Goal: Task Accomplishment & Management: Use online tool/utility

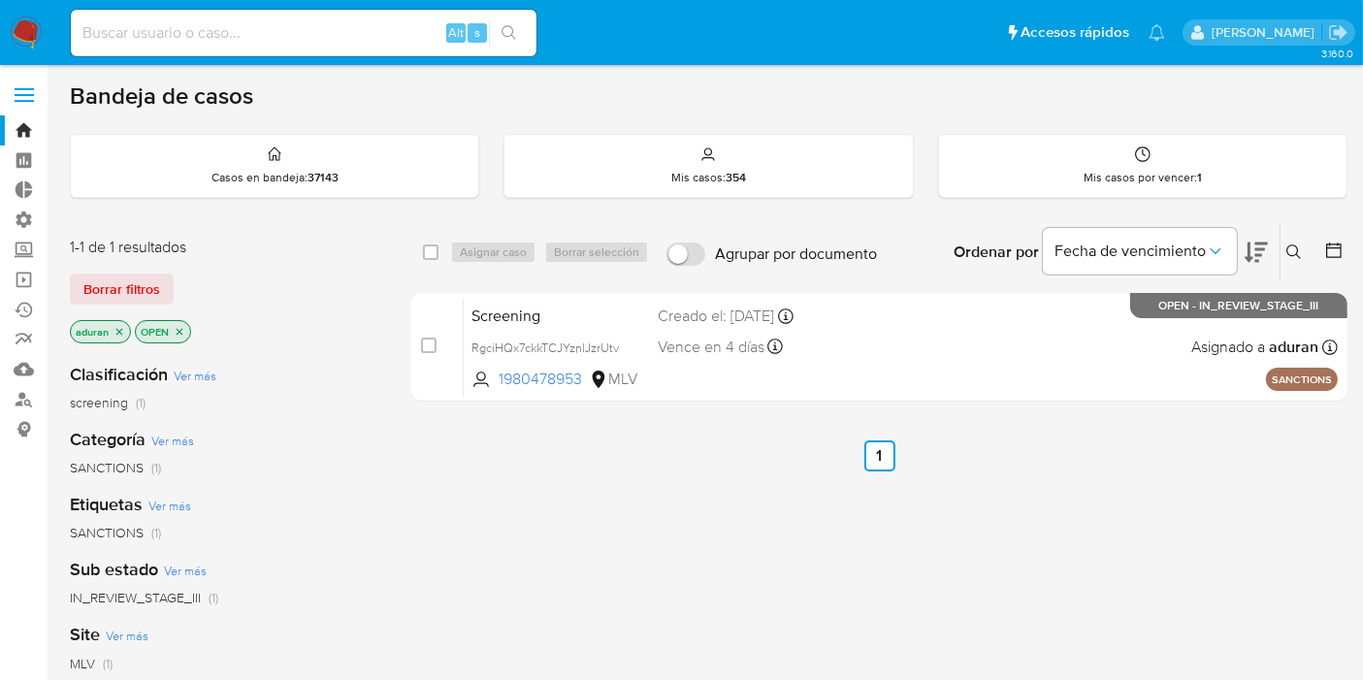
click at [308, 39] on input at bounding box center [304, 32] width 466 height 25
paste input "RgciHQx7ckkTCJYznlJzrUtv"
type input "RgciHQx7ckkTCJYznlJzrUtv"
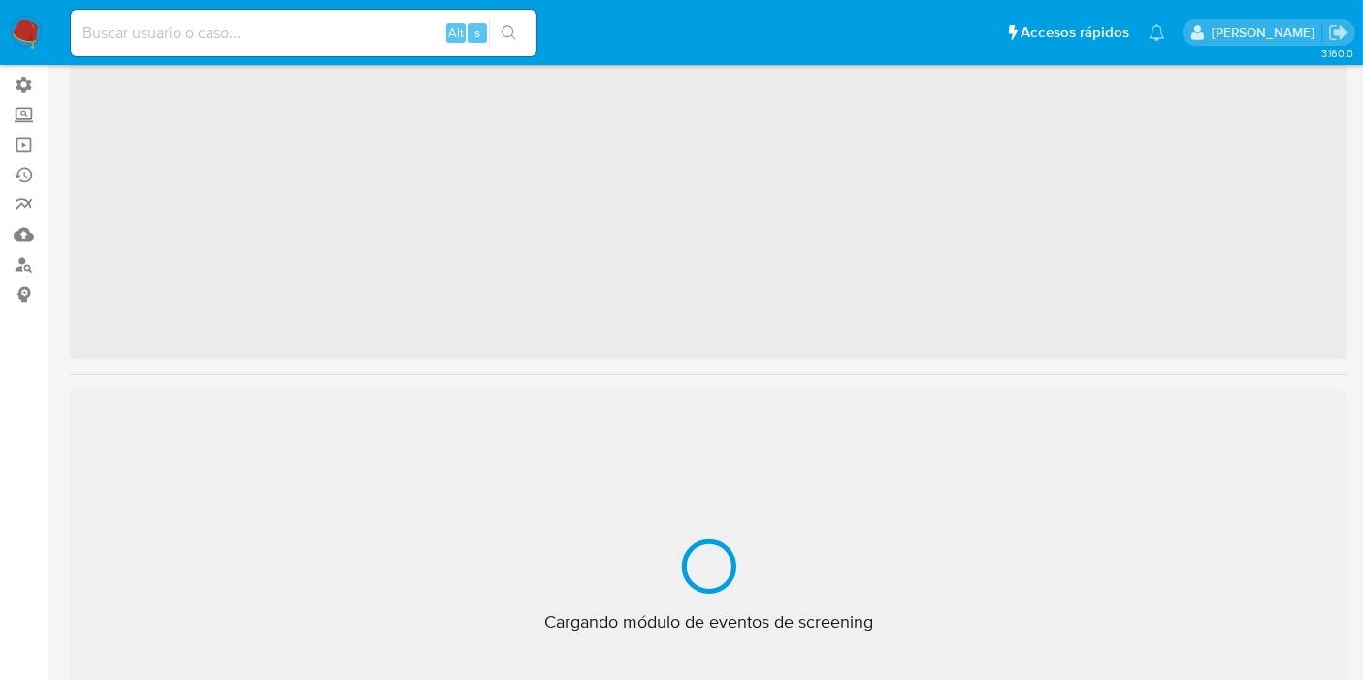
scroll to position [819, 0]
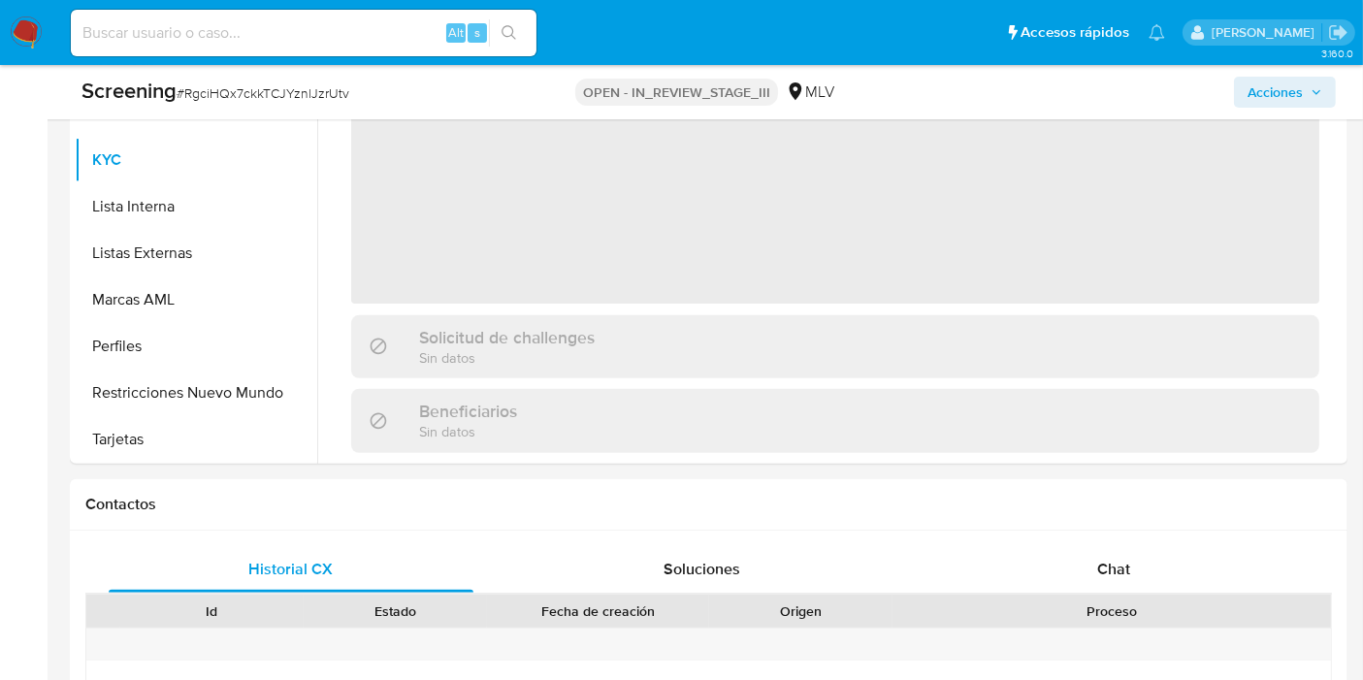
select select "10"
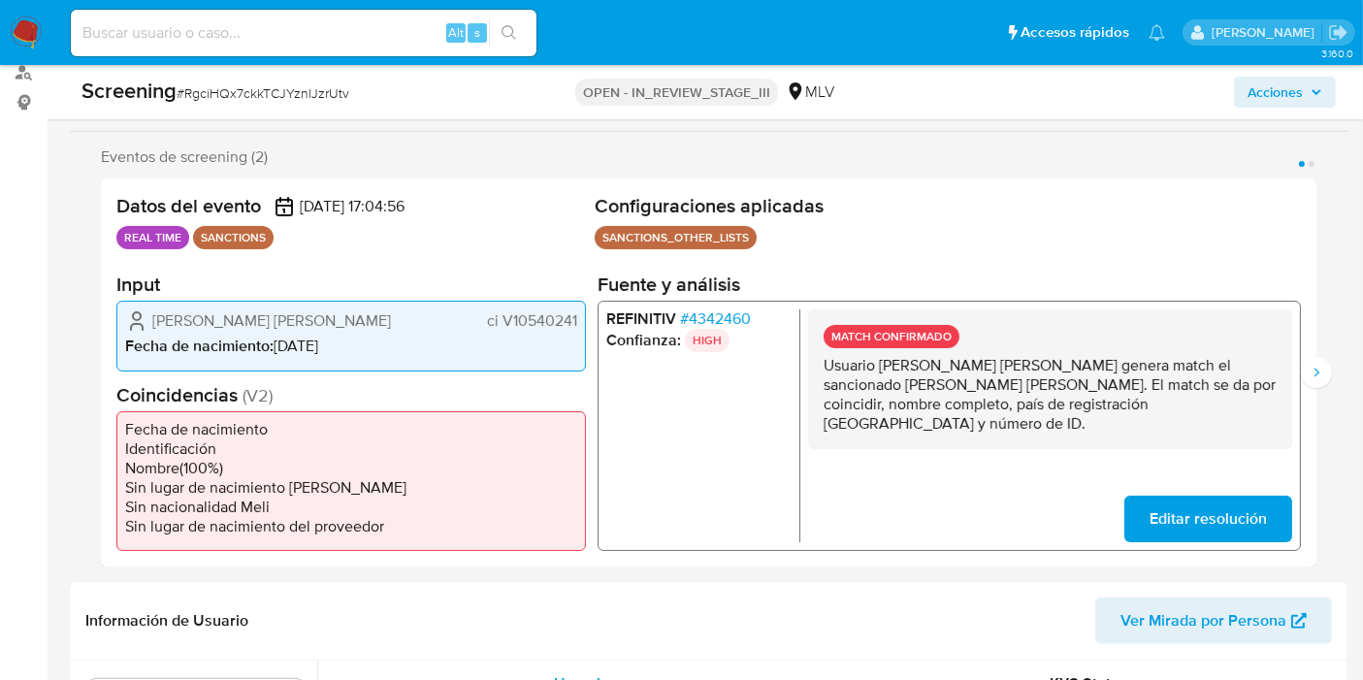
scroll to position [323, 0]
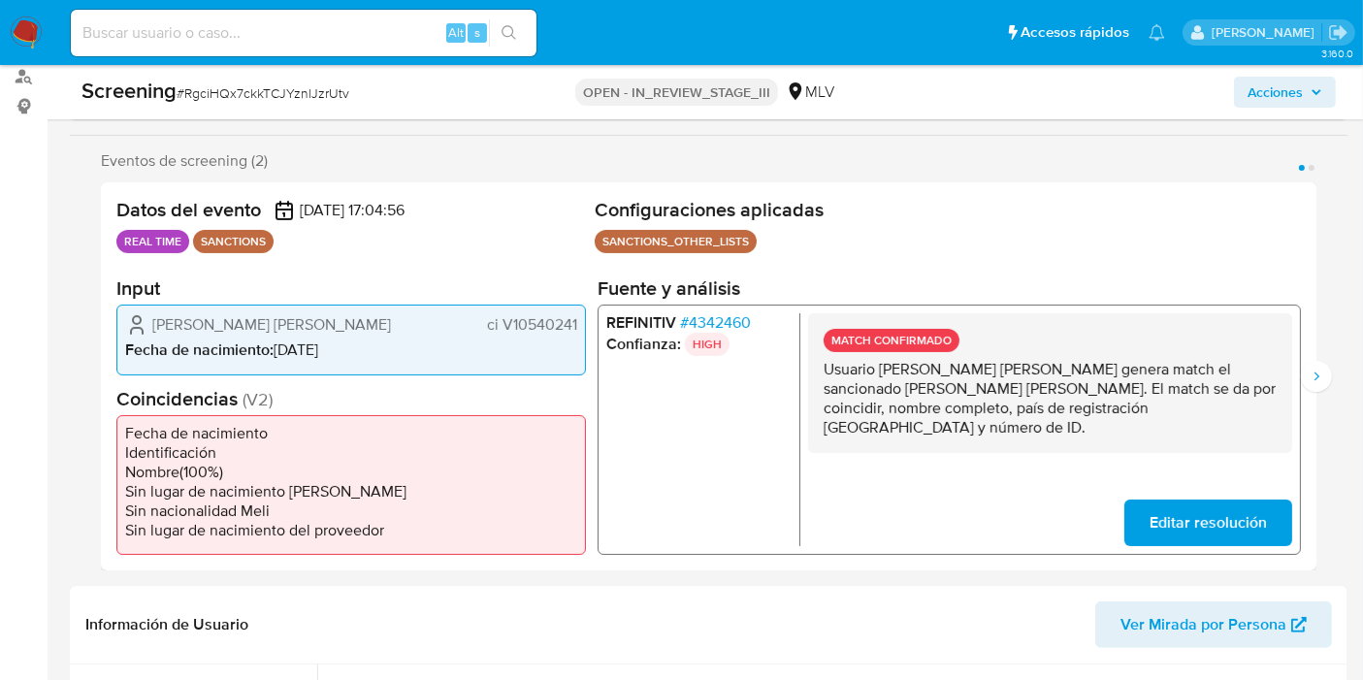
click at [732, 319] on span "# 4342460" at bounding box center [715, 322] width 71 height 19
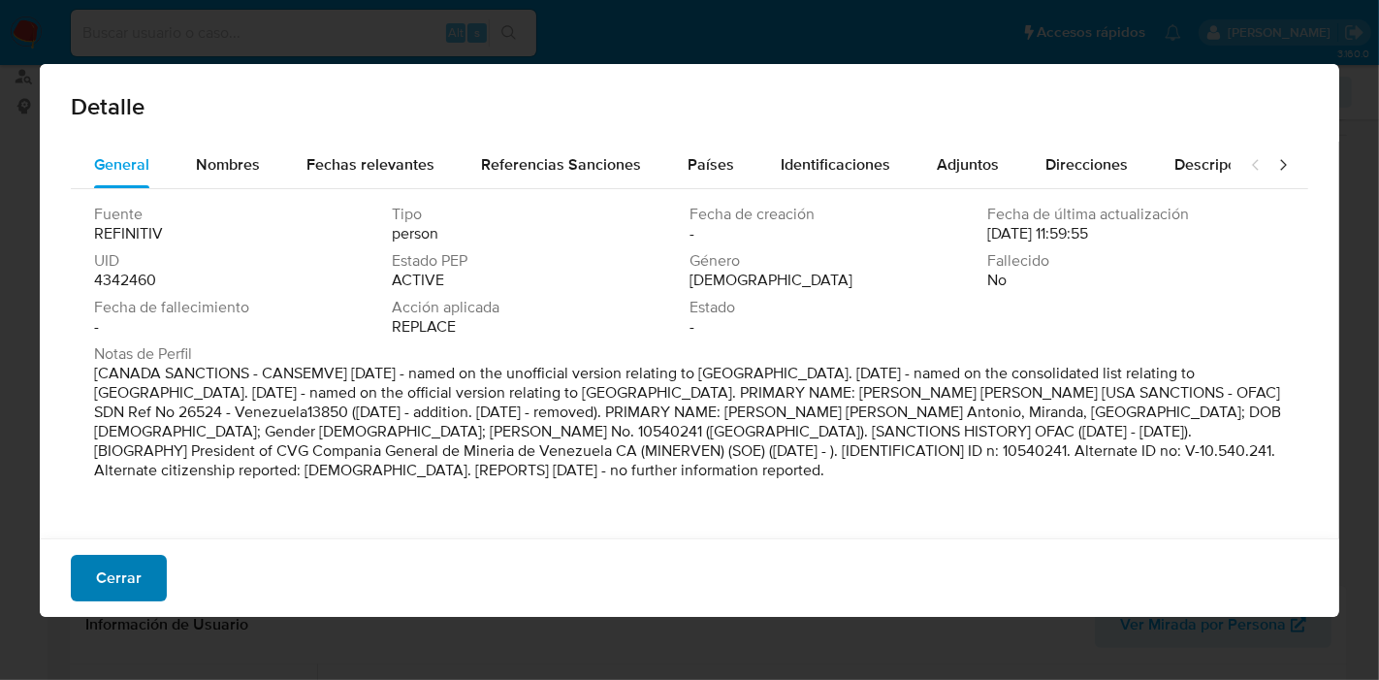
click at [110, 584] on span "Cerrar" at bounding box center [119, 578] width 46 height 43
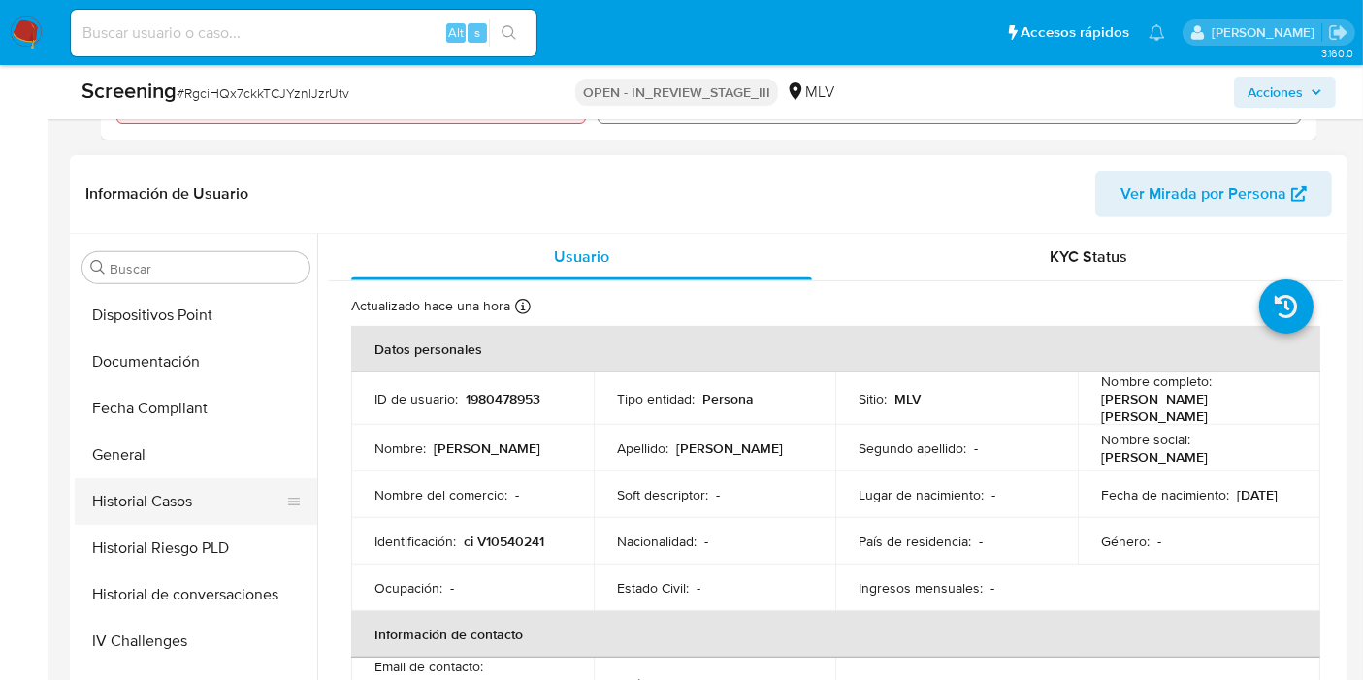
scroll to position [279, 0]
click at [177, 503] on button "Documentación" at bounding box center [188, 500] width 227 height 47
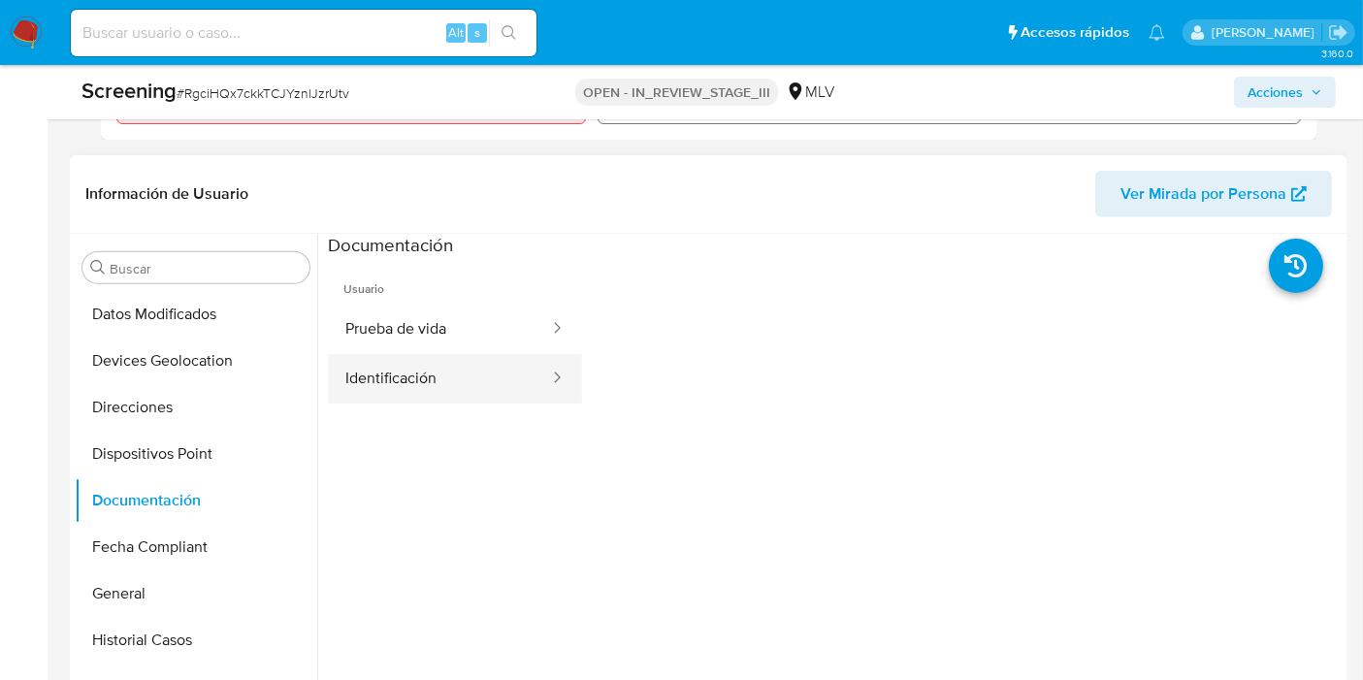
click at [450, 383] on button "Identificación" at bounding box center [439, 378] width 223 height 49
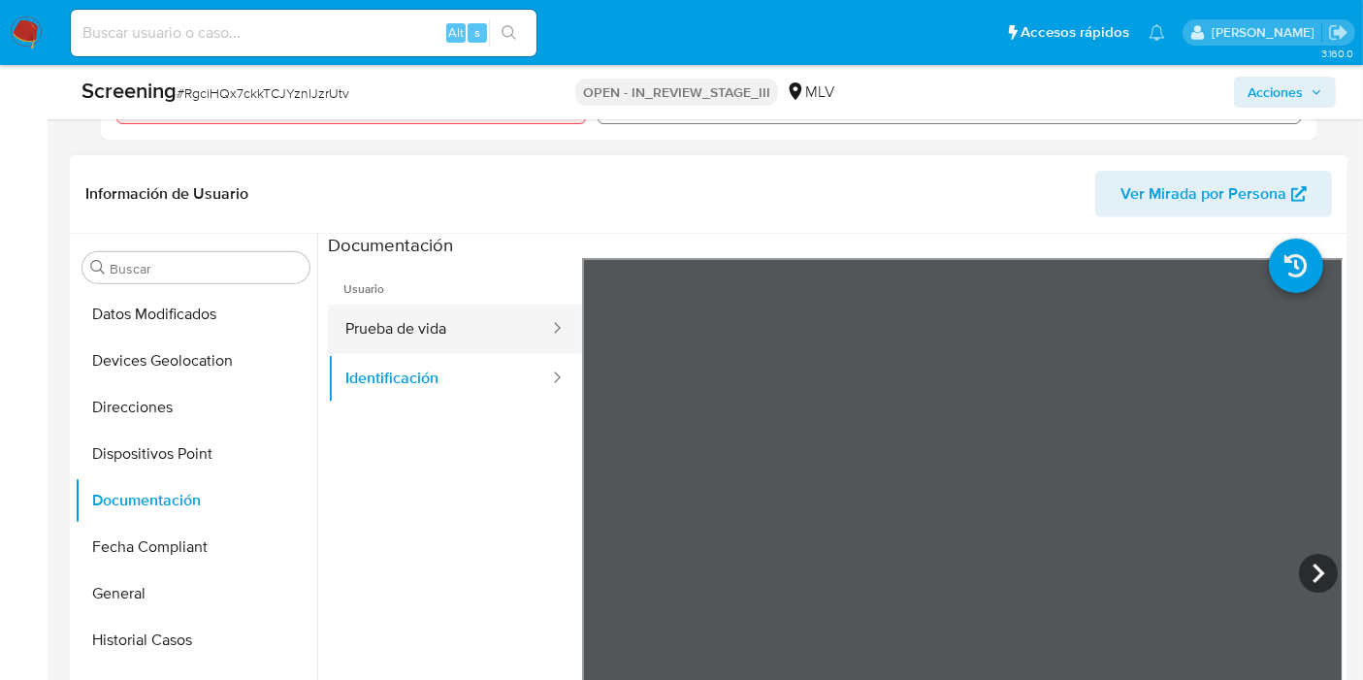
click at [470, 320] on button "Prueba de vida" at bounding box center [439, 329] width 223 height 49
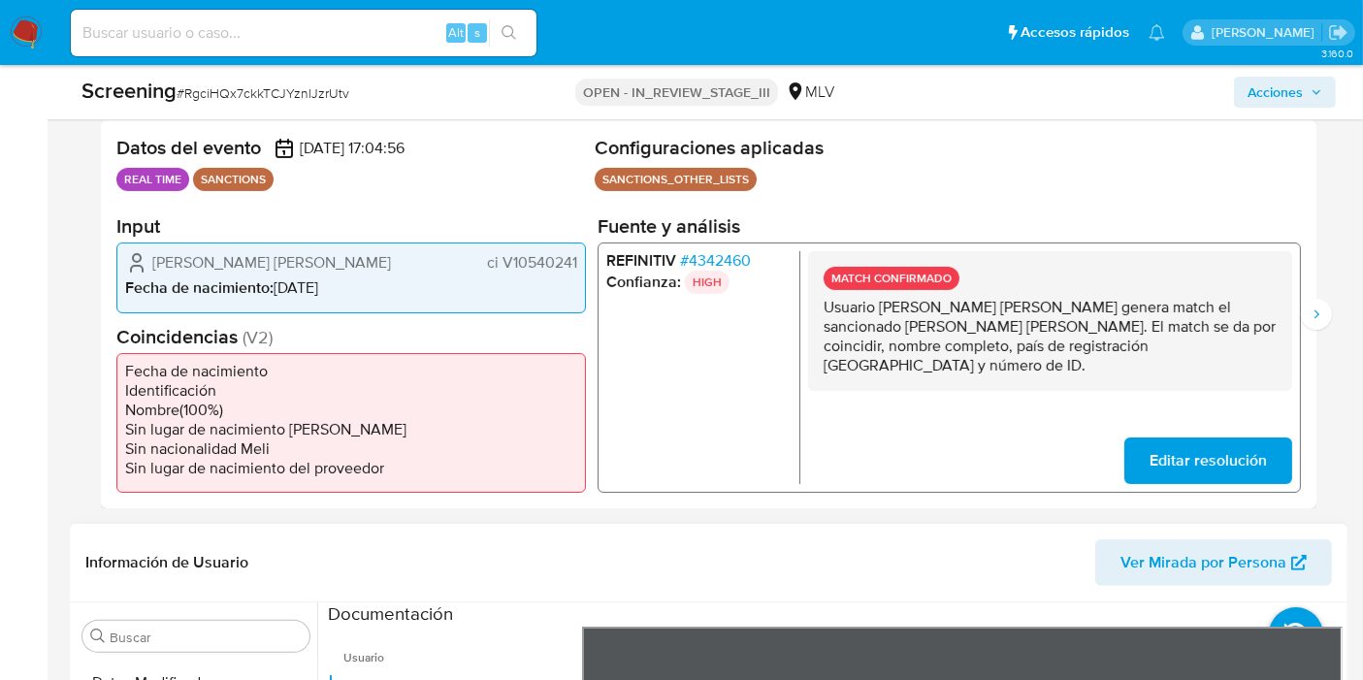
scroll to position [215, 0]
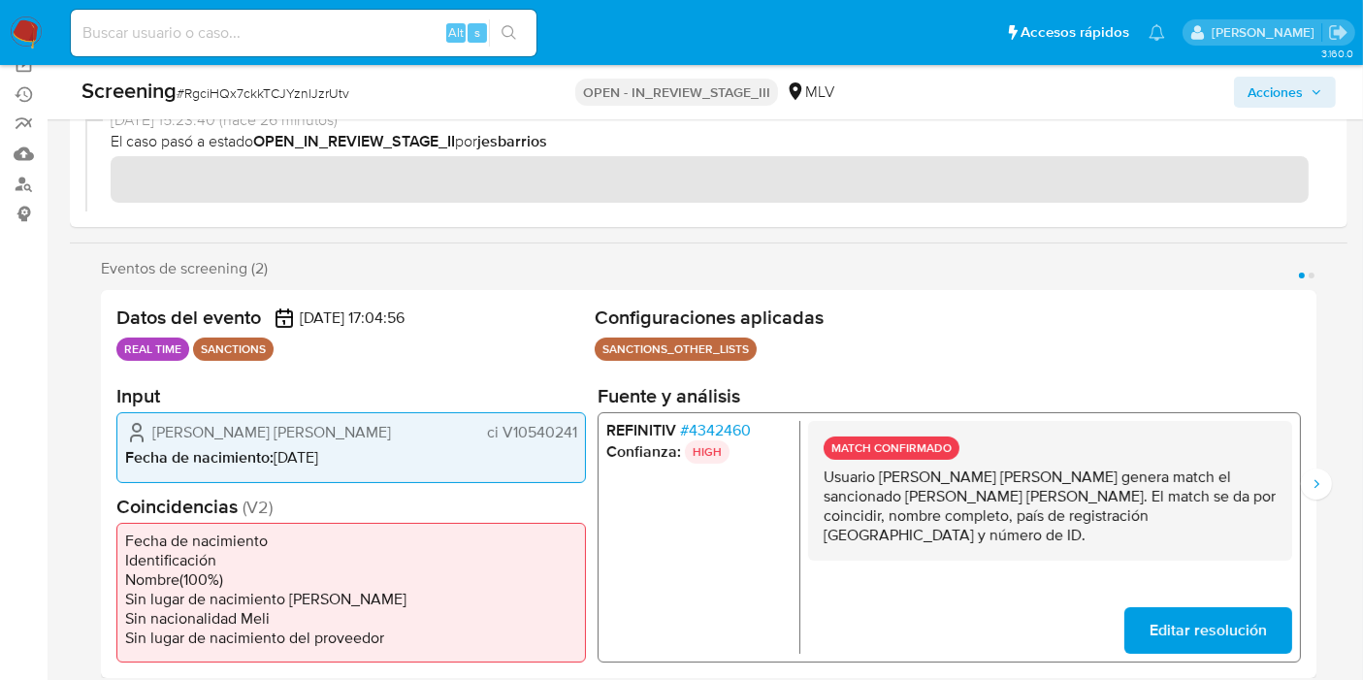
drag, startPoint x: 883, startPoint y: 478, endPoint x: 1083, endPoint y: 474, distance: 200.8
click at [1083, 474] on p "Usuario [PERSON_NAME] genera match el sancionado [PERSON_NAME]. El match se da …" at bounding box center [1049, 506] width 453 height 78
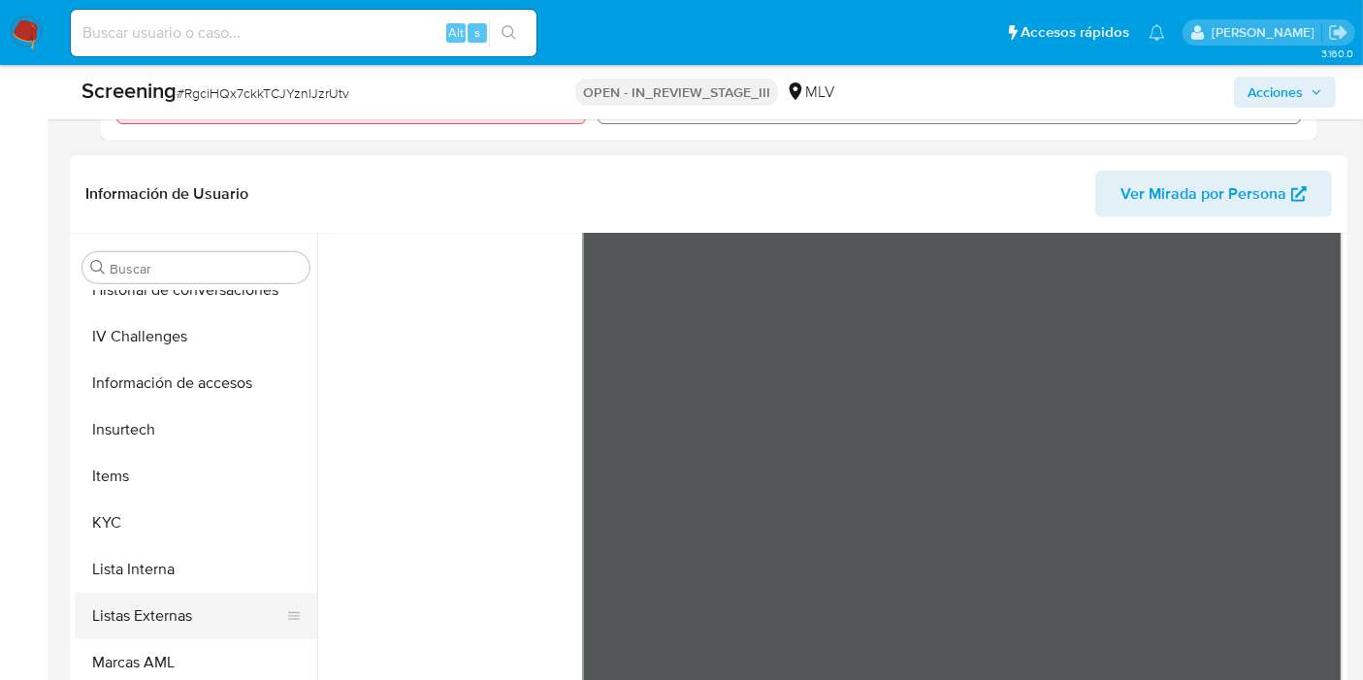
scroll to position [819, 0]
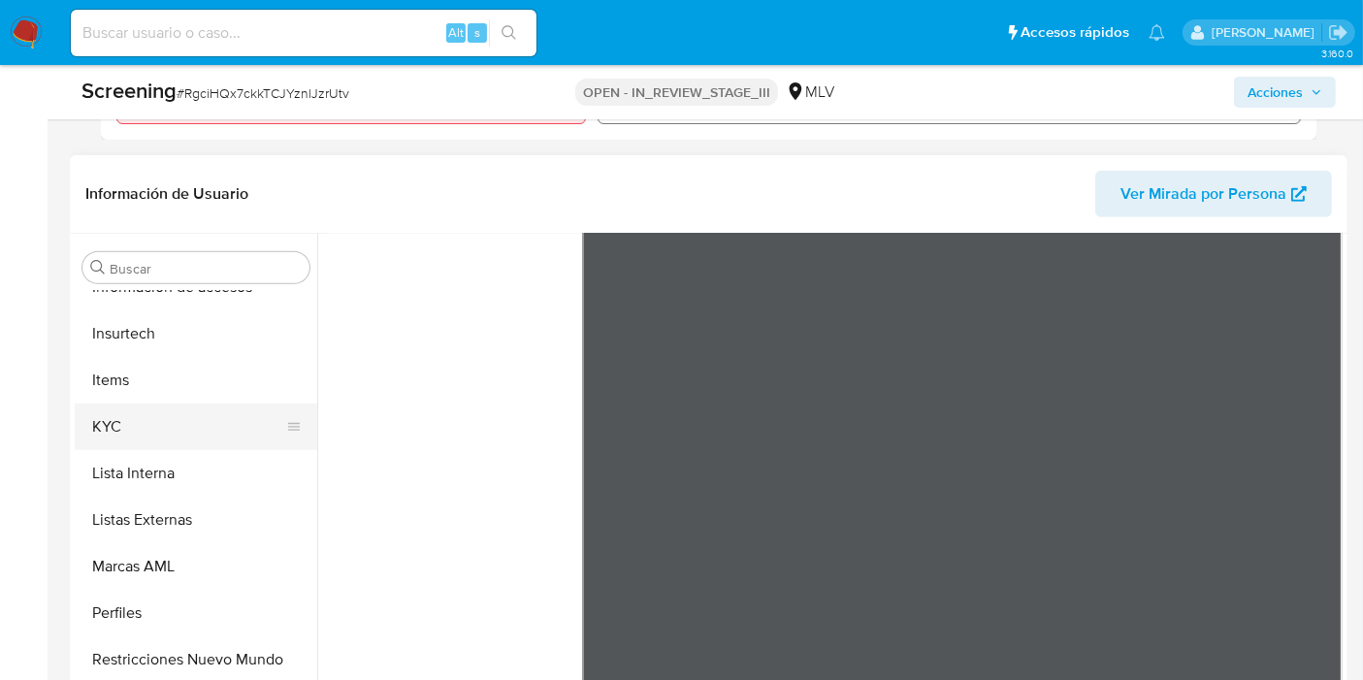
click at [136, 444] on button "KYC" at bounding box center [188, 426] width 227 height 47
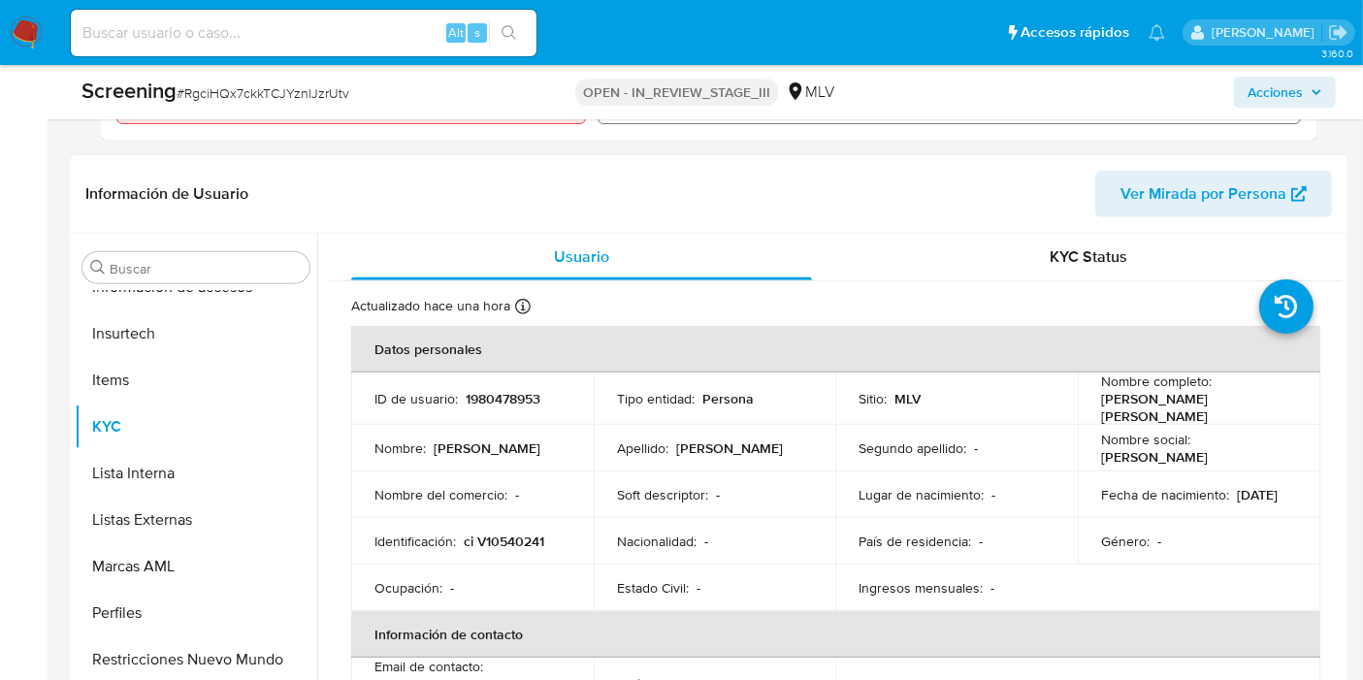
scroll to position [108, 0]
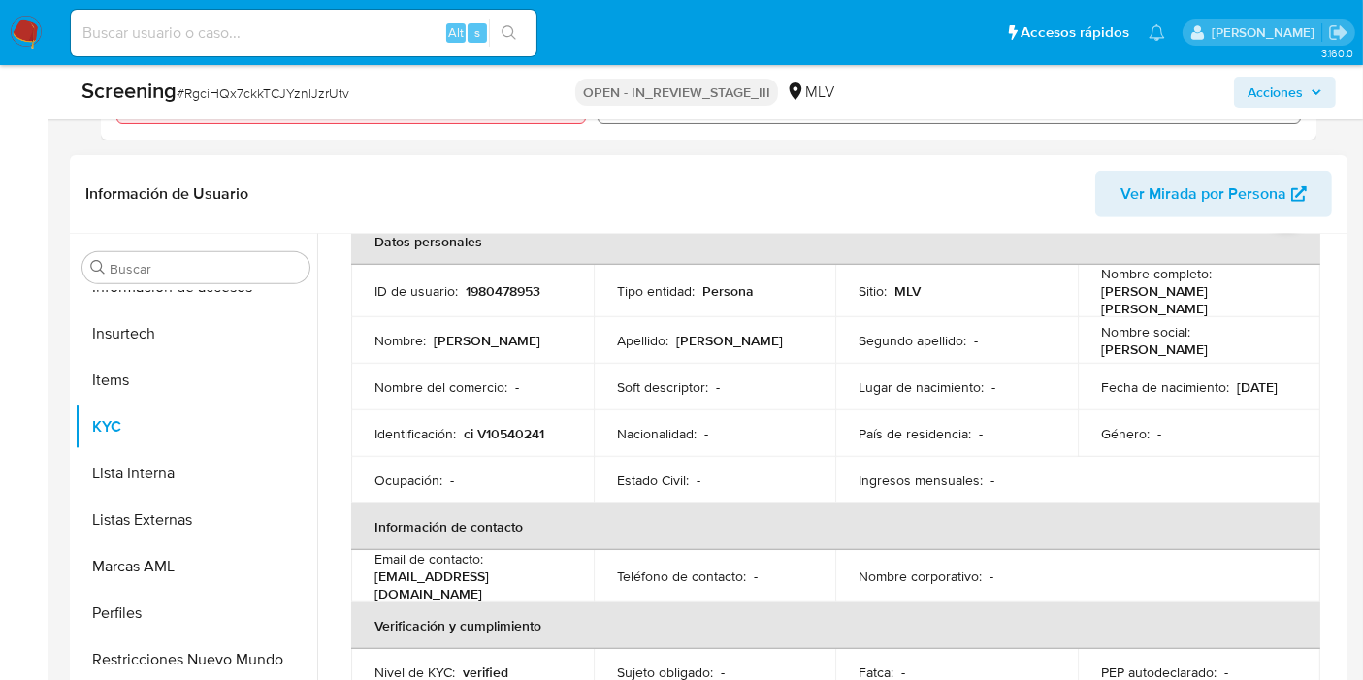
click at [526, 425] on p "ci V10540241" at bounding box center [504, 433] width 80 height 17
copy p "V10540241"
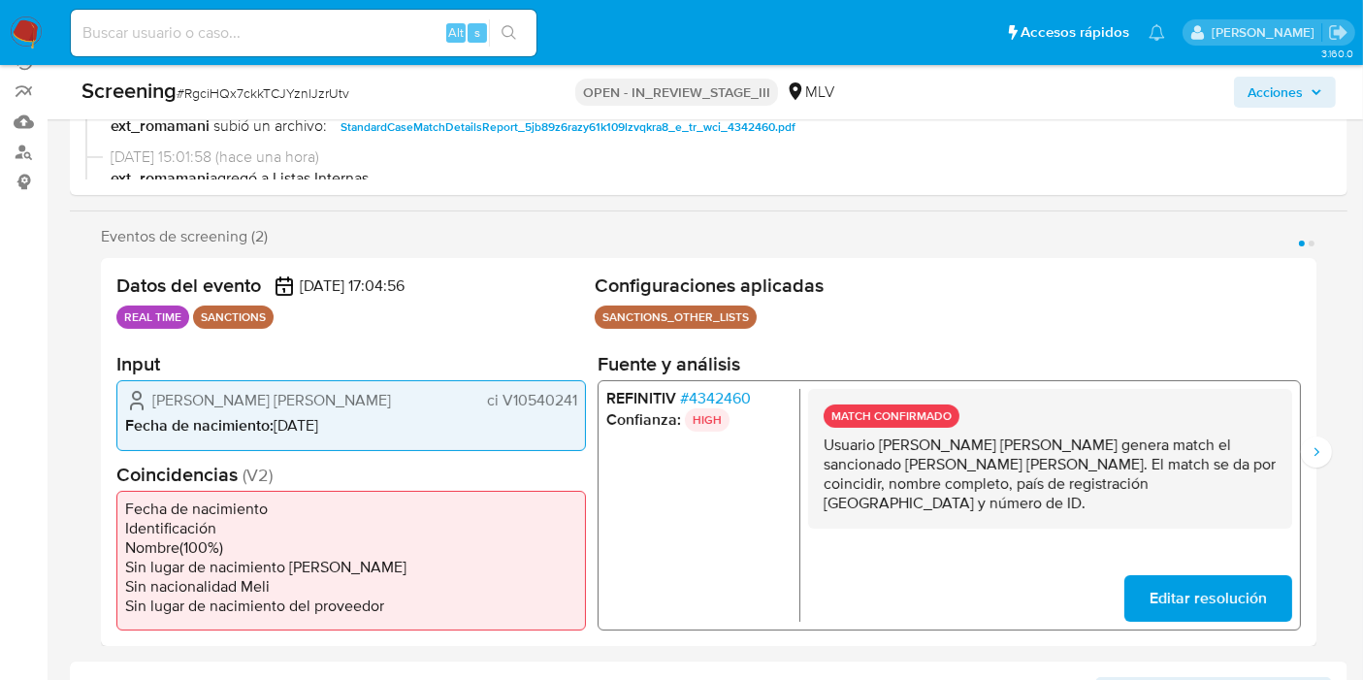
scroll to position [323, 0]
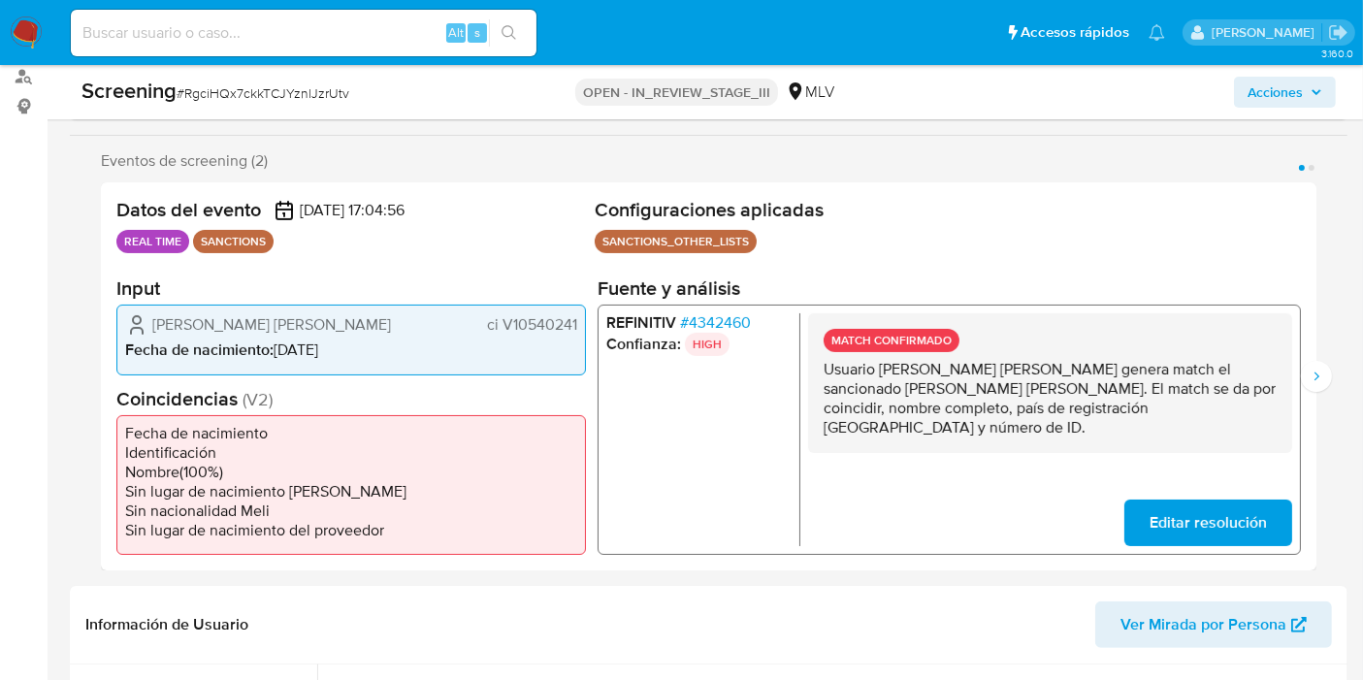
click at [704, 320] on span "# 4342460" at bounding box center [715, 322] width 71 height 19
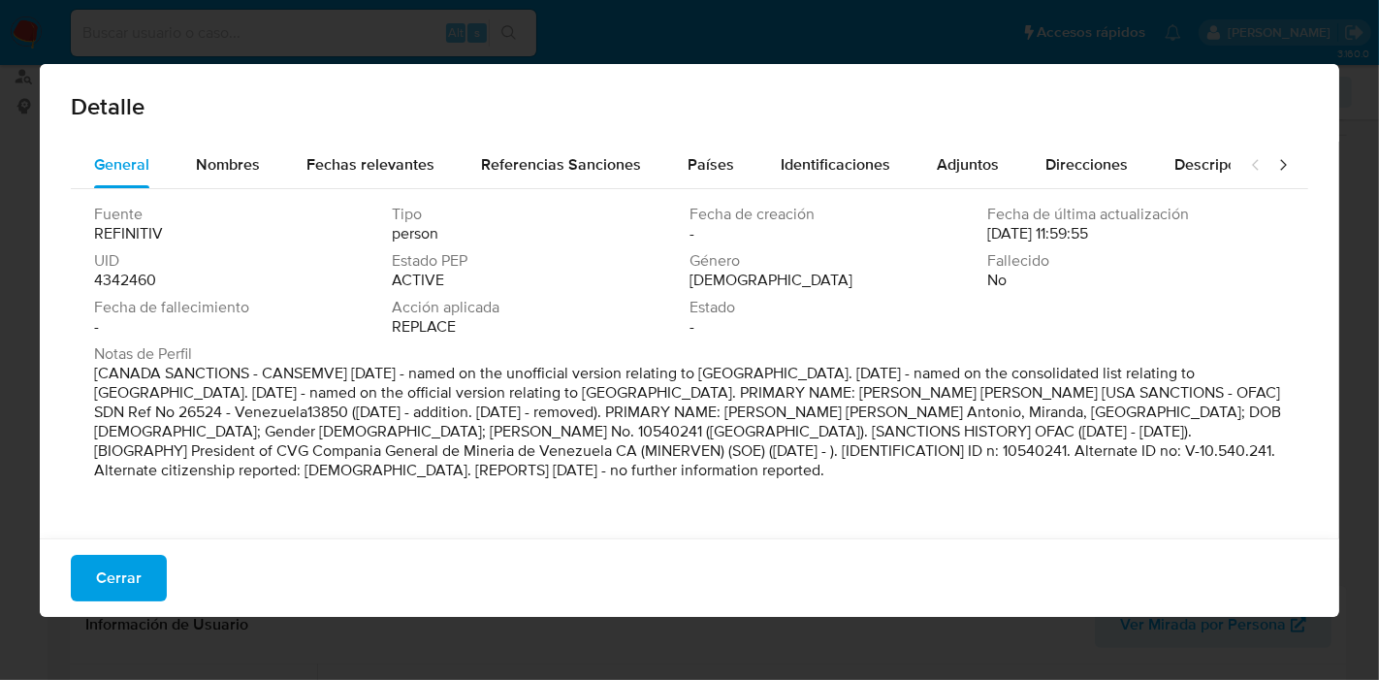
drag, startPoint x: 878, startPoint y: 427, endPoint x: 1211, endPoint y: 428, distance: 333.6
click at [1211, 428] on p "[CANADA SANCTIONS - CANSEMVE] Apr 2019 - named on the unofficial version relati…" at bounding box center [687, 422] width 1187 height 116
click at [138, 594] on span "Cerrar" at bounding box center [119, 578] width 46 height 43
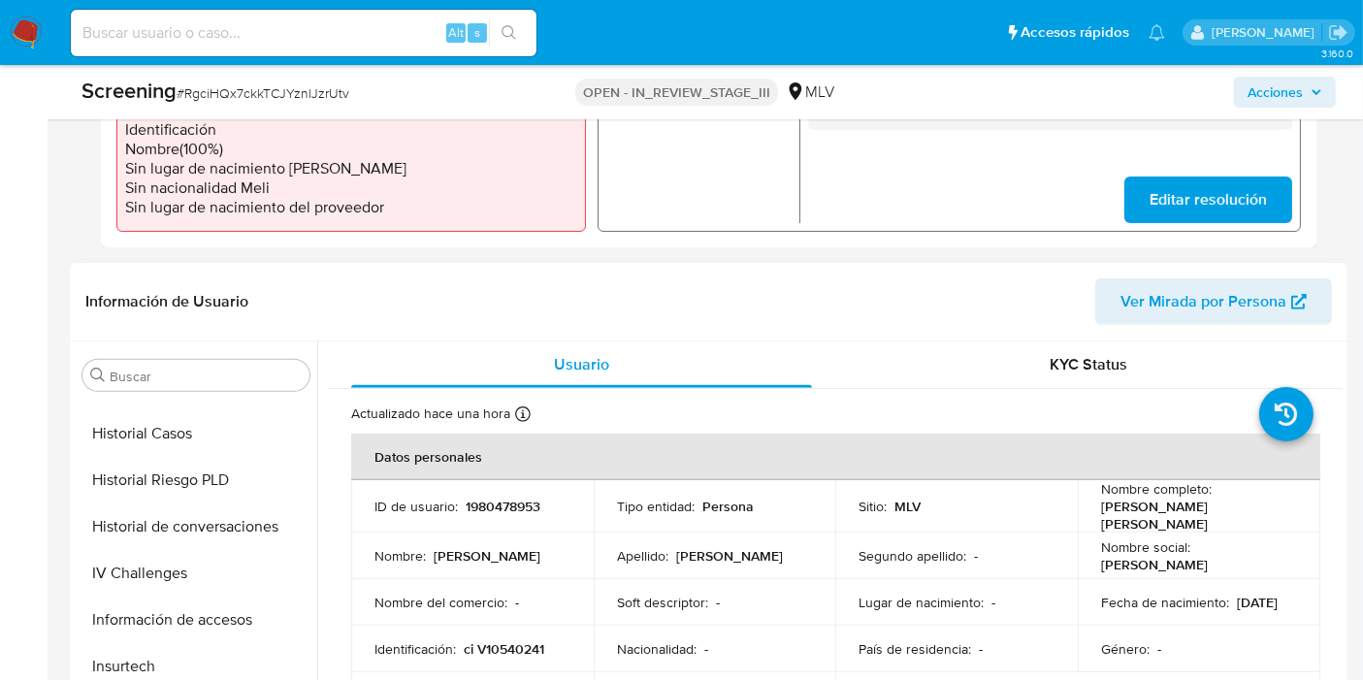
scroll to position [388, 0]
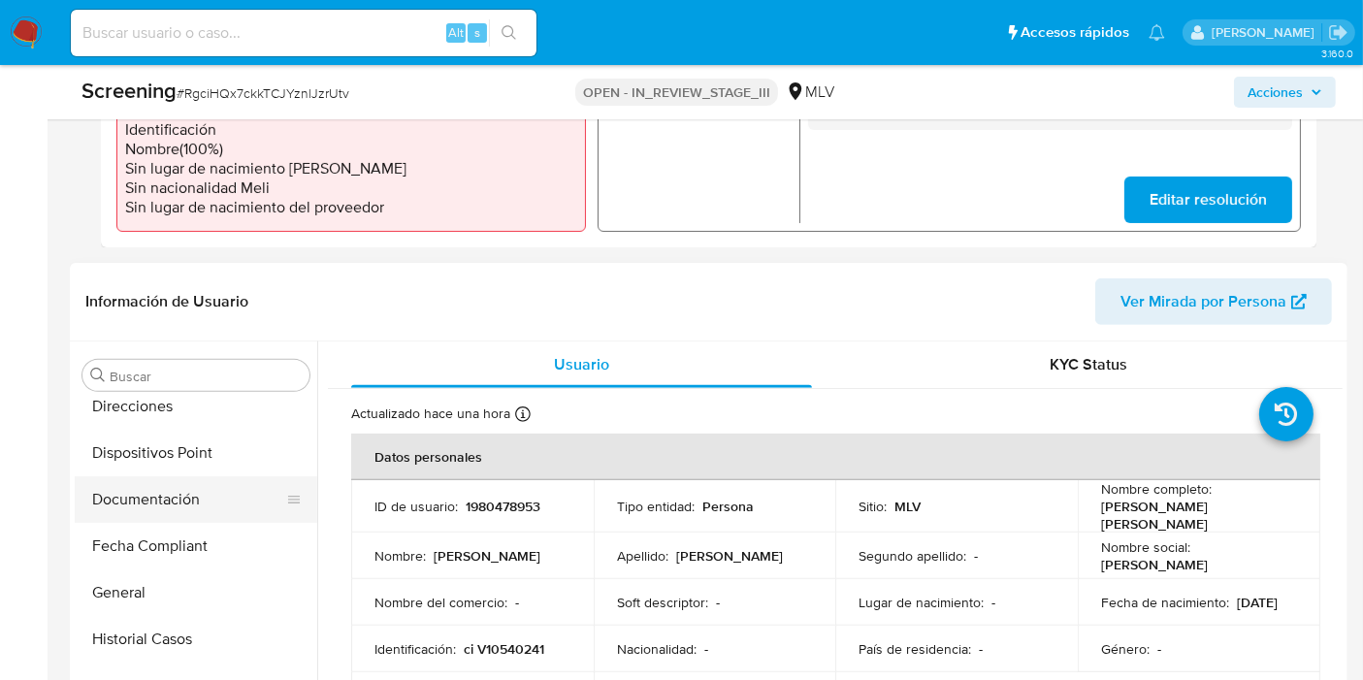
click at [152, 487] on button "Documentación" at bounding box center [188, 499] width 227 height 47
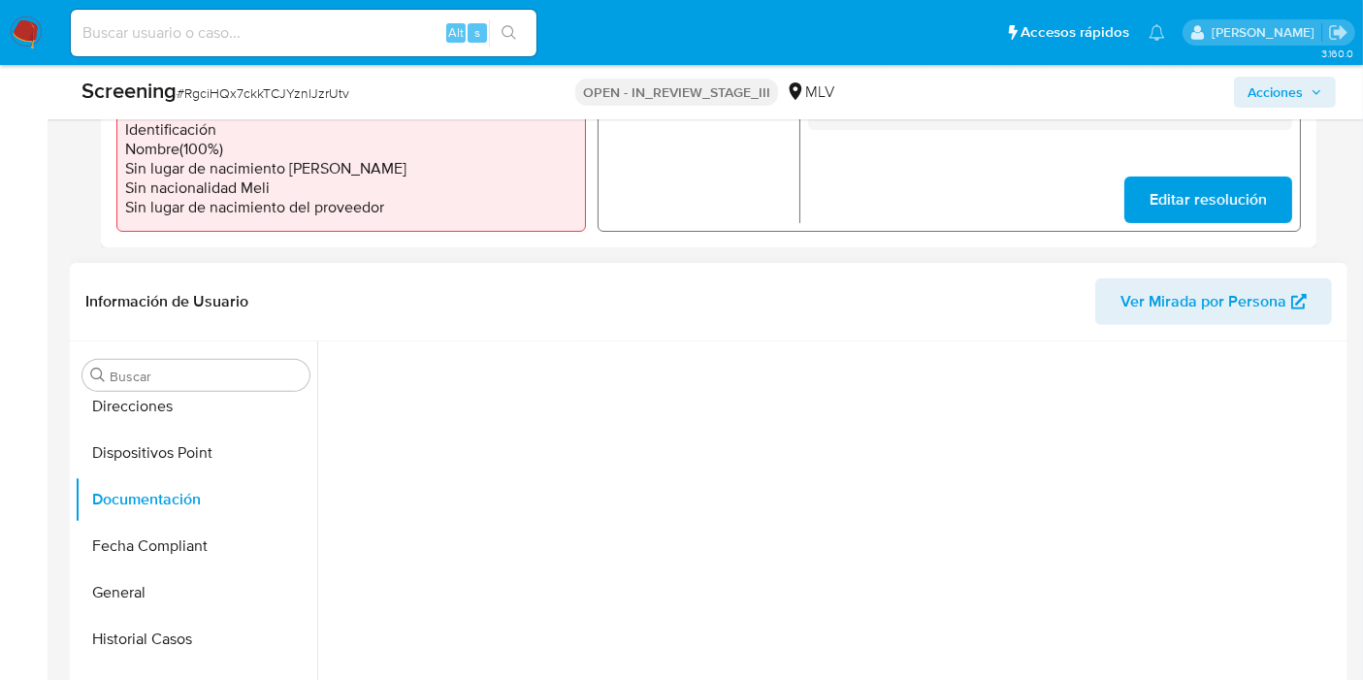
scroll to position [0, 0]
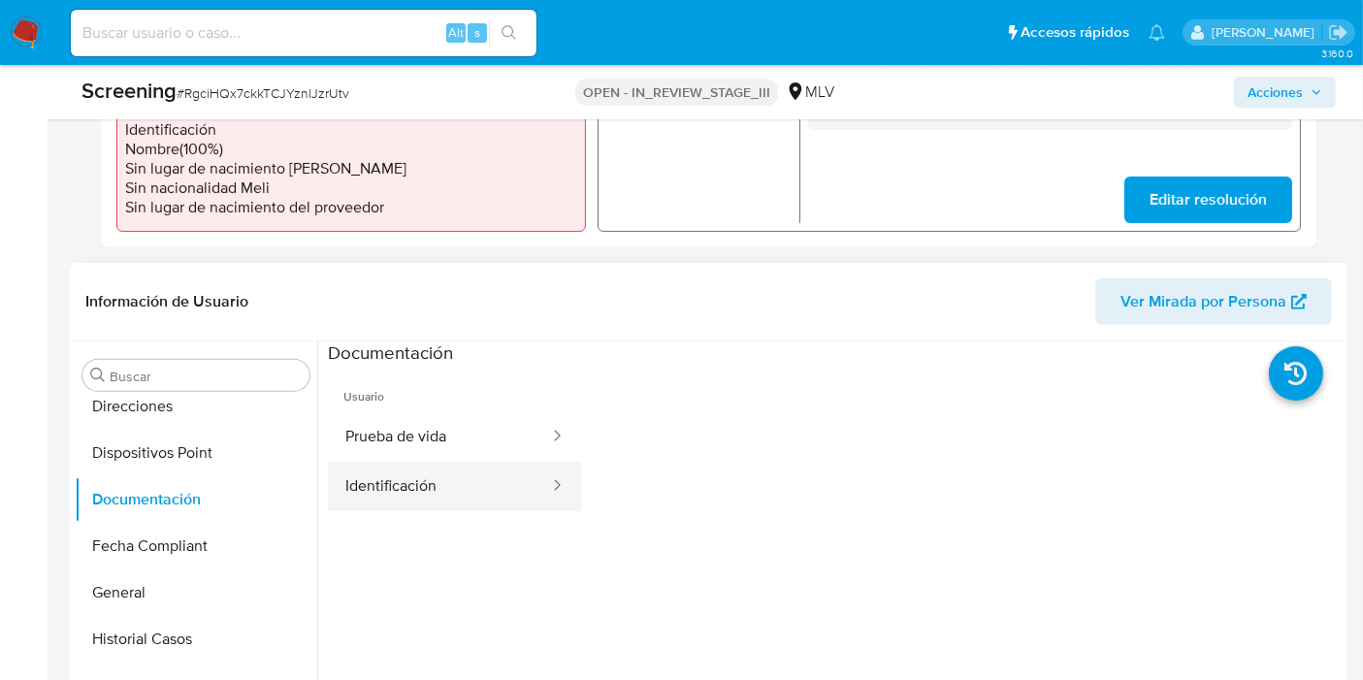
click at [432, 503] on button "Identificación" at bounding box center [439, 486] width 223 height 49
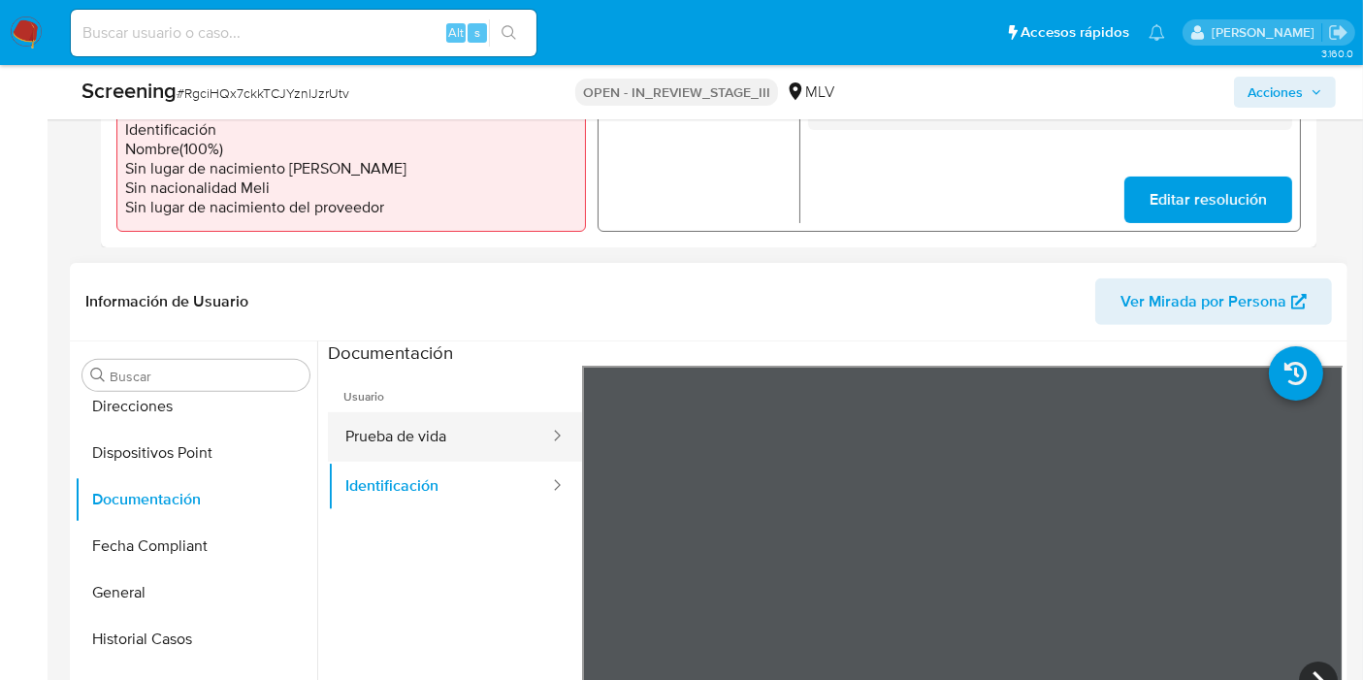
click at [421, 432] on button "Prueba de vida" at bounding box center [439, 436] width 223 height 49
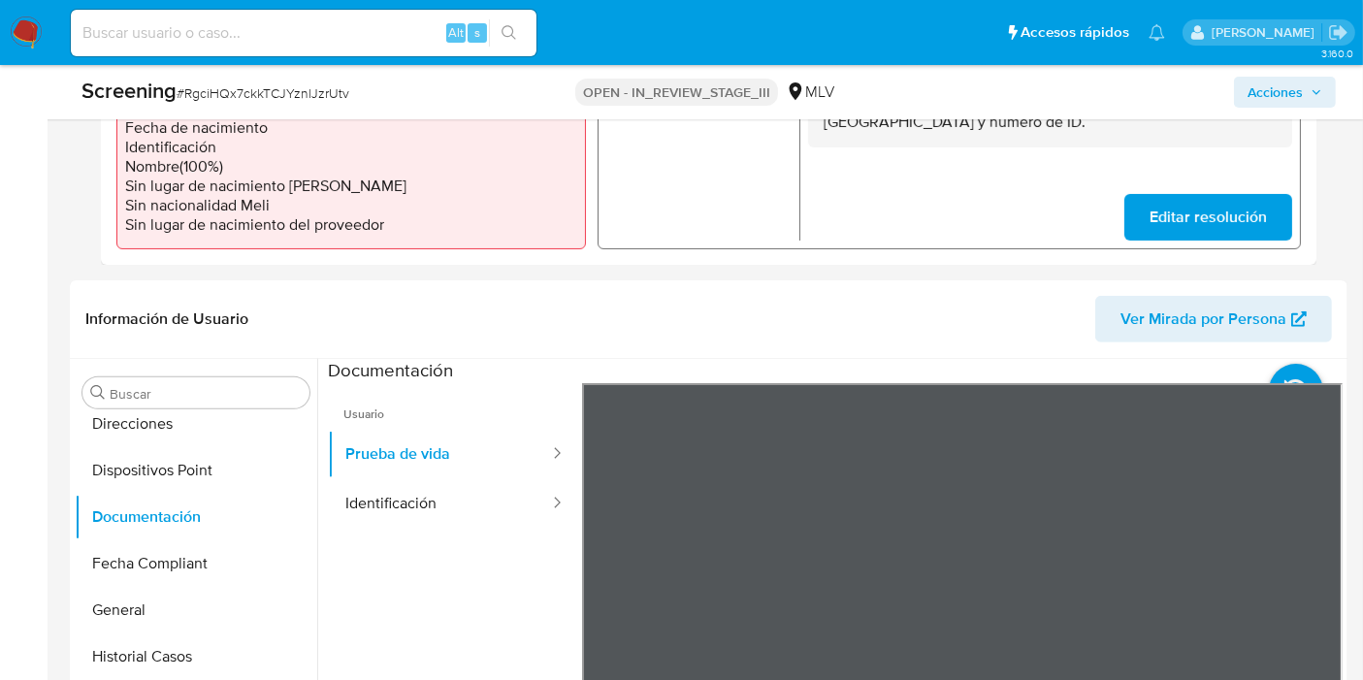
scroll to position [215, 0]
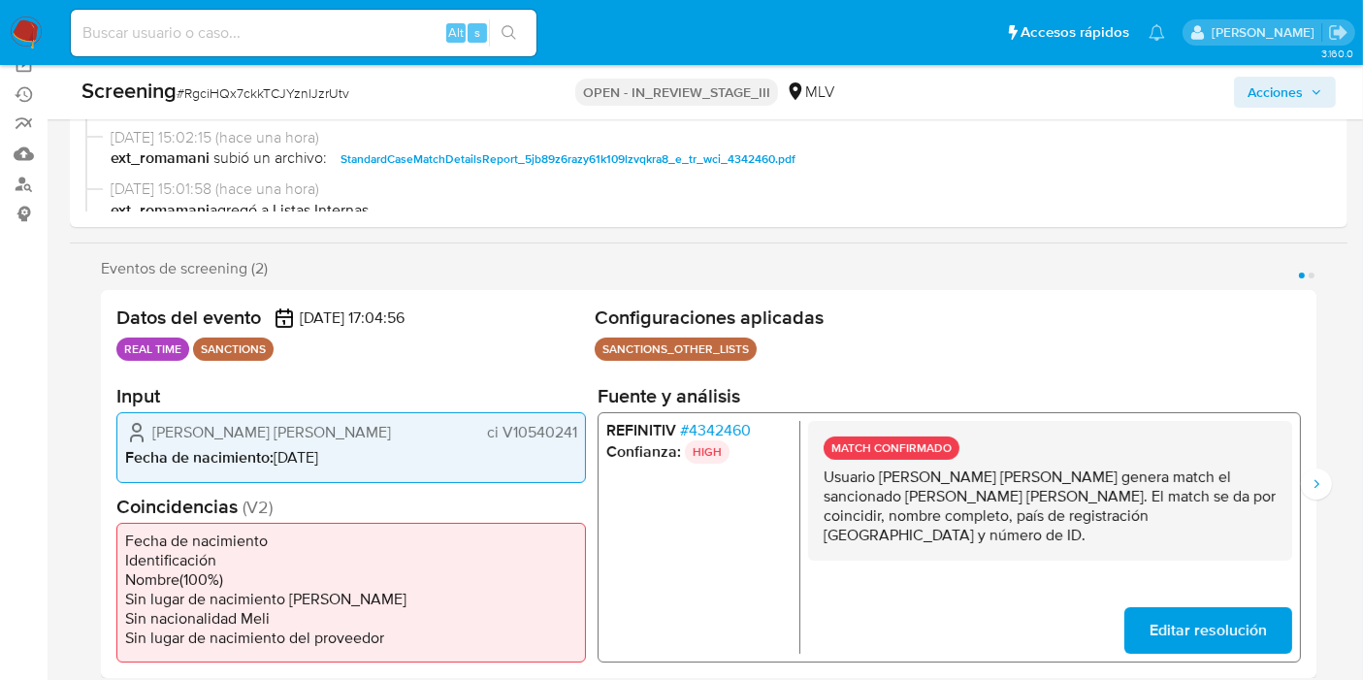
click at [741, 431] on span "# 4342460" at bounding box center [715, 430] width 71 height 19
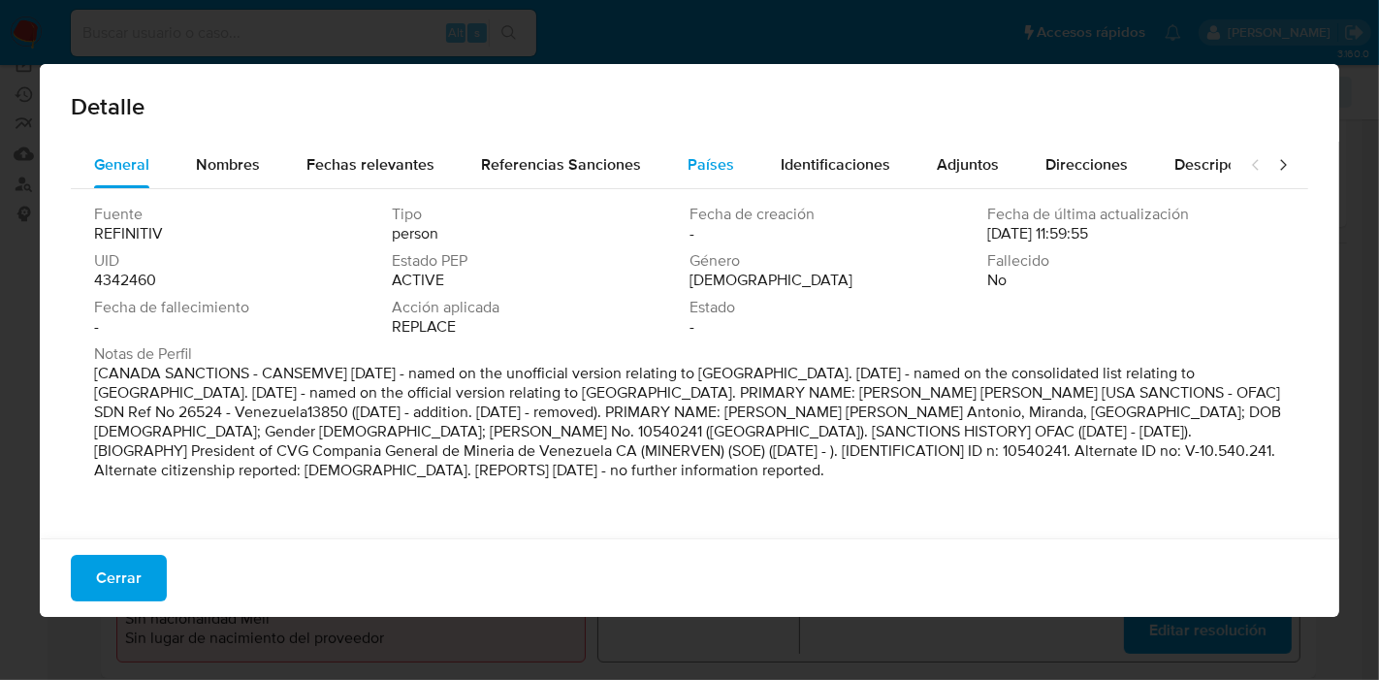
click at [715, 151] on div "Países" at bounding box center [711, 165] width 47 height 47
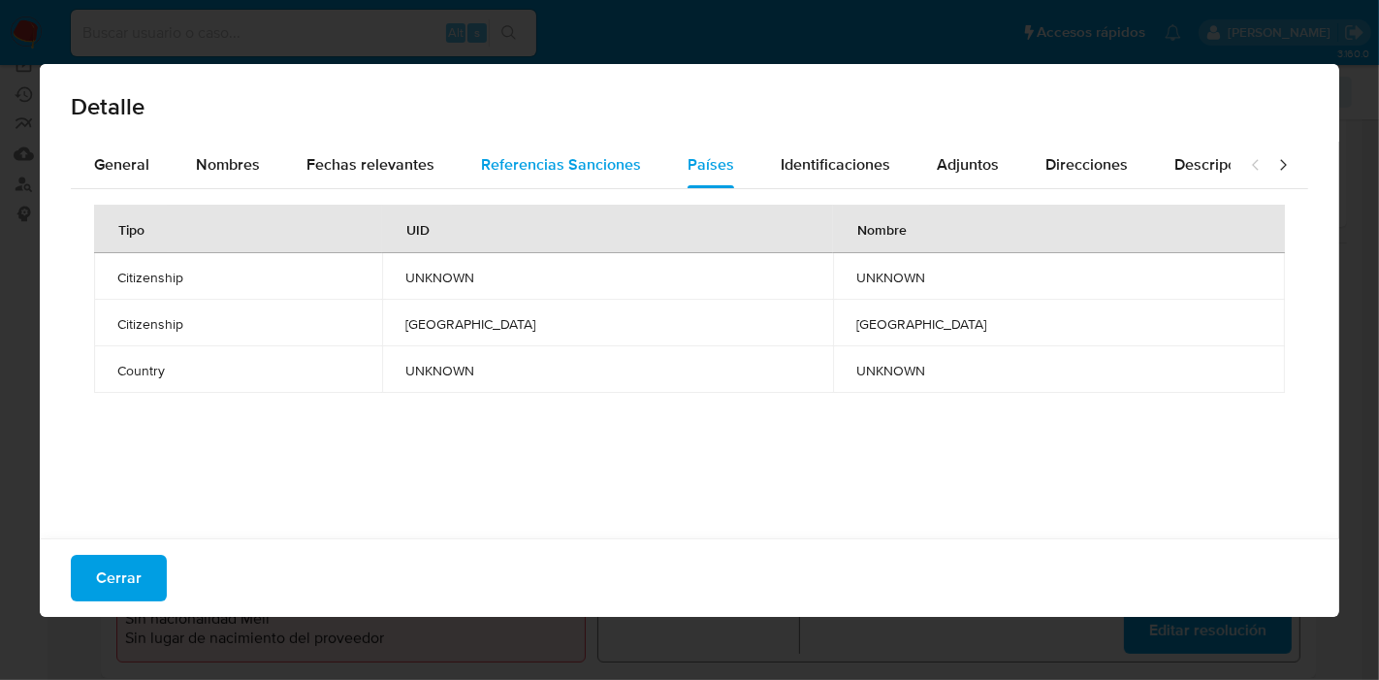
click at [594, 162] on span "Referencias Sanciones" at bounding box center [561, 164] width 160 height 22
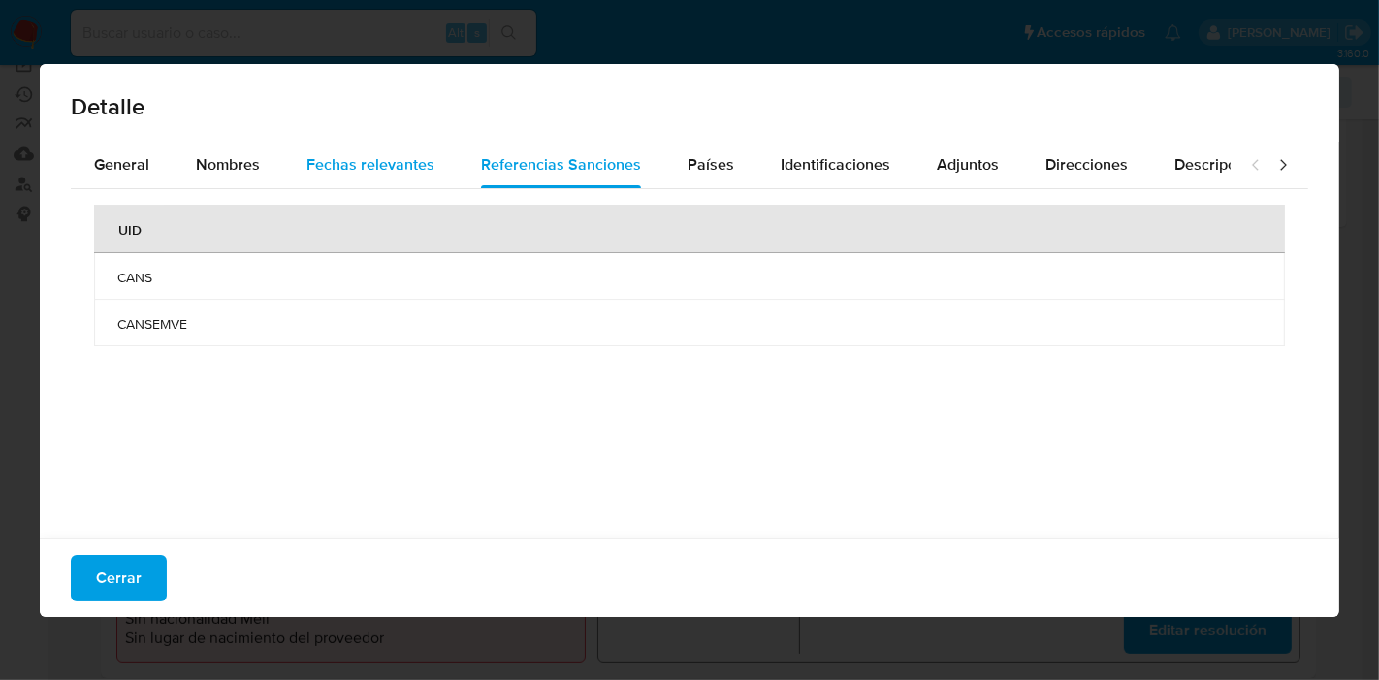
click at [403, 170] on span "Fechas relevantes" at bounding box center [370, 164] width 128 height 22
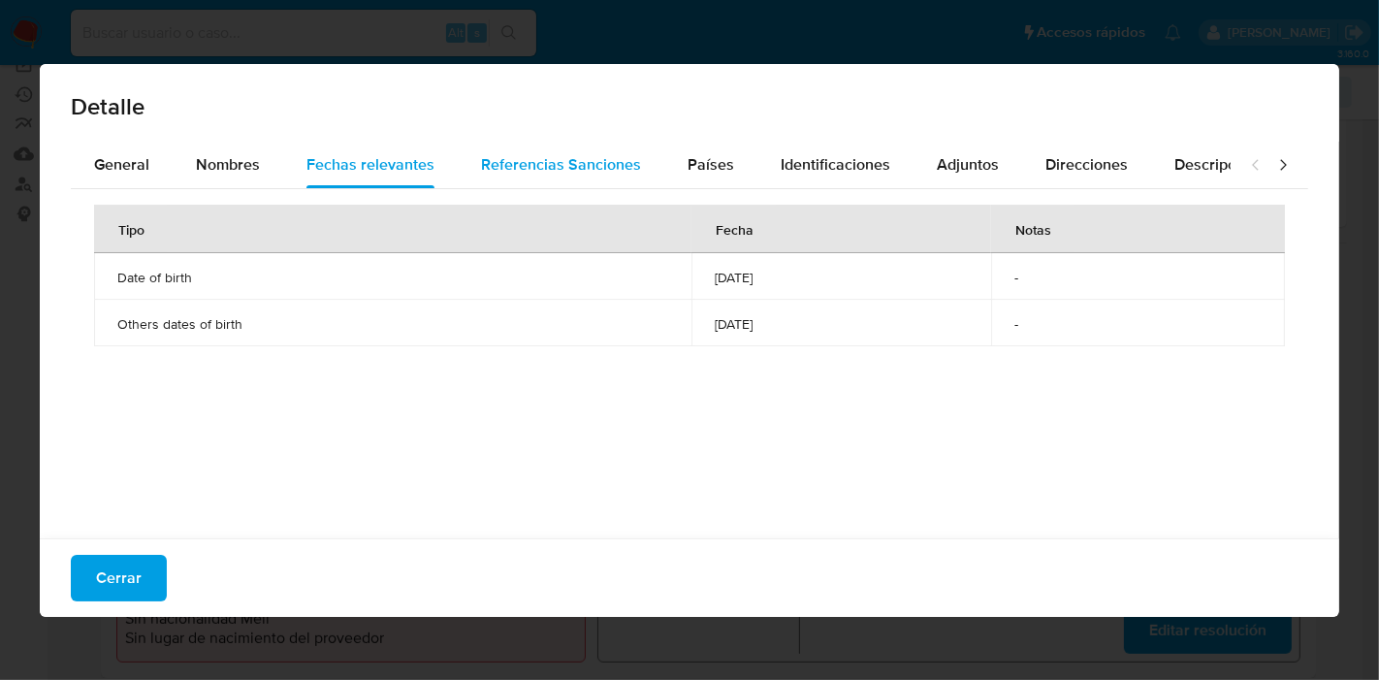
click at [551, 162] on span "Referencias Sanciones" at bounding box center [561, 164] width 160 height 22
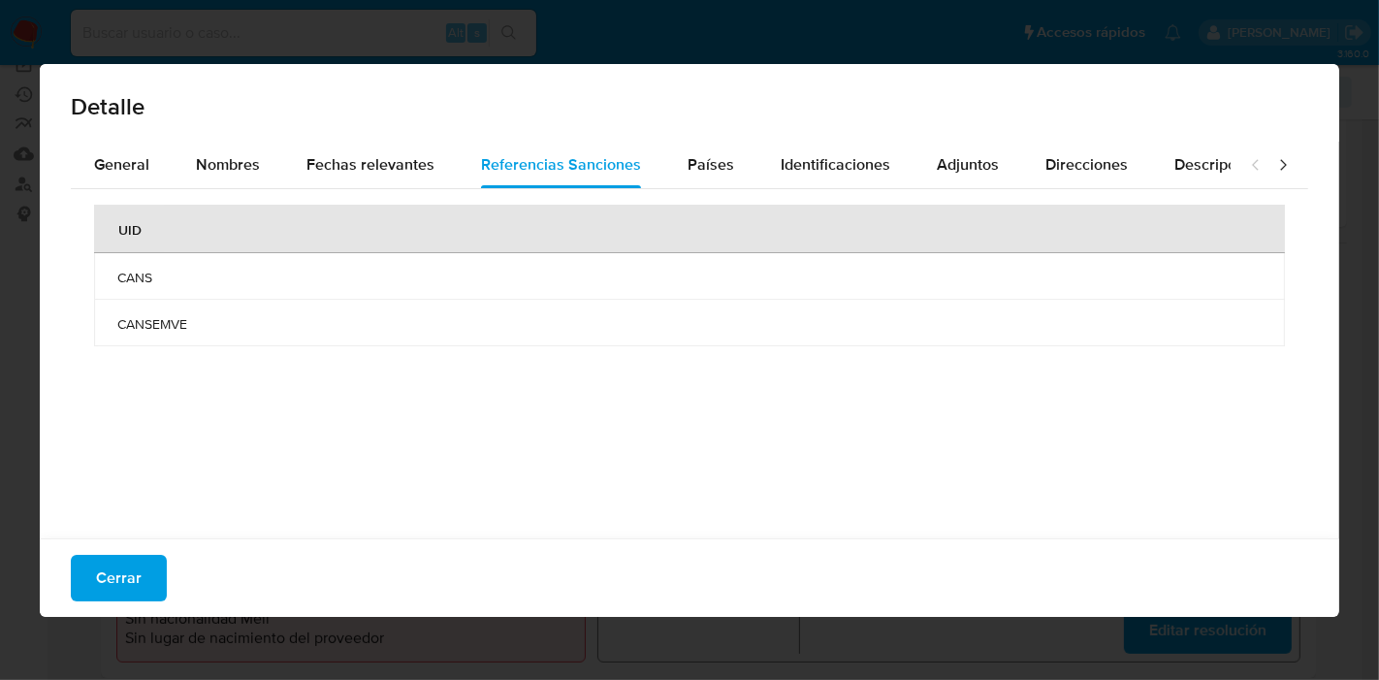
drag, startPoint x: 115, startPoint y: 274, endPoint x: 209, endPoint y: 303, distance: 98.2
click at [209, 303] on tbody "CANS CANSEMVE" at bounding box center [689, 299] width 1191 height 93
click at [120, 187] on div "General" at bounding box center [121, 165] width 55 height 47
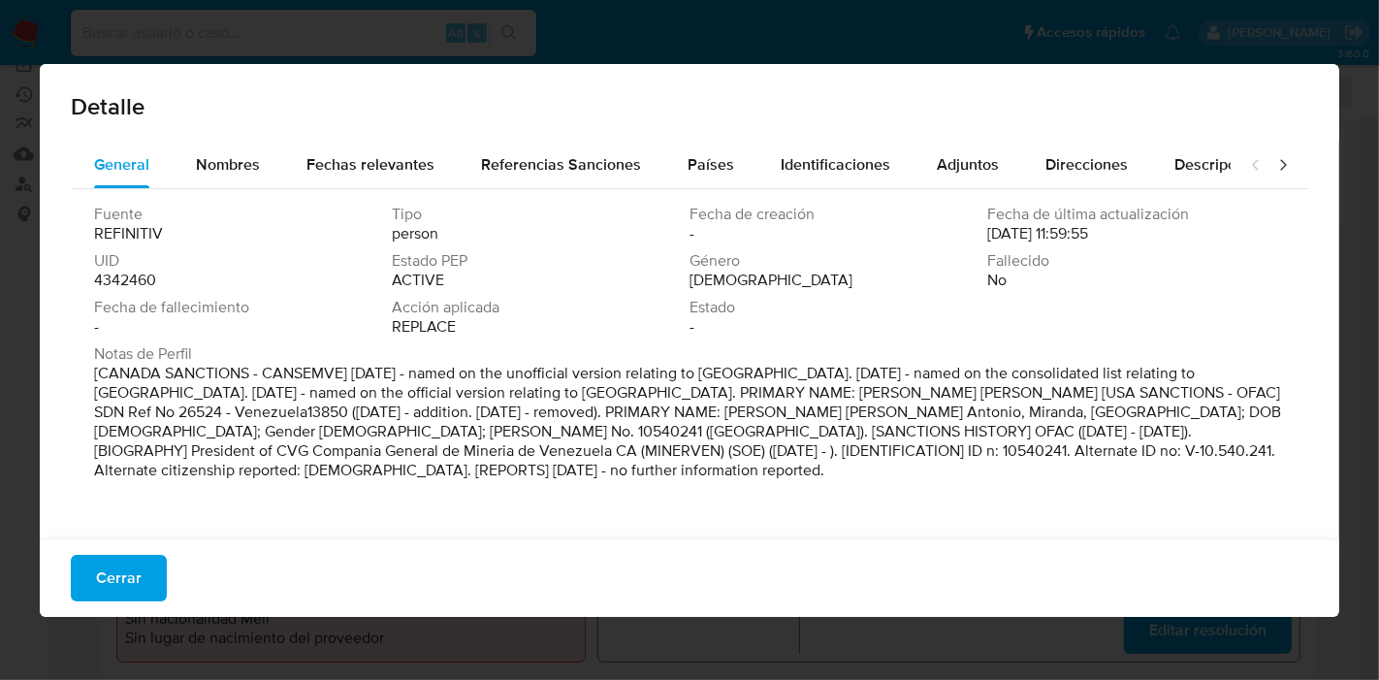
drag, startPoint x: 97, startPoint y: 372, endPoint x: 246, endPoint y: 365, distance: 149.6
click at [246, 365] on p "[CANADA SANCTIONS - CANSEMVE] Apr 2019 - named on the unofficial version relati…" at bounding box center [687, 422] width 1187 height 116
drag, startPoint x: 247, startPoint y: 369, endPoint x: 99, endPoint y: 374, distance: 148.5
click at [99, 374] on p "[CANADA SANCTIONS - CANSEMVE] Apr 2019 - named on the unofficial version relati…" at bounding box center [687, 422] width 1187 height 116
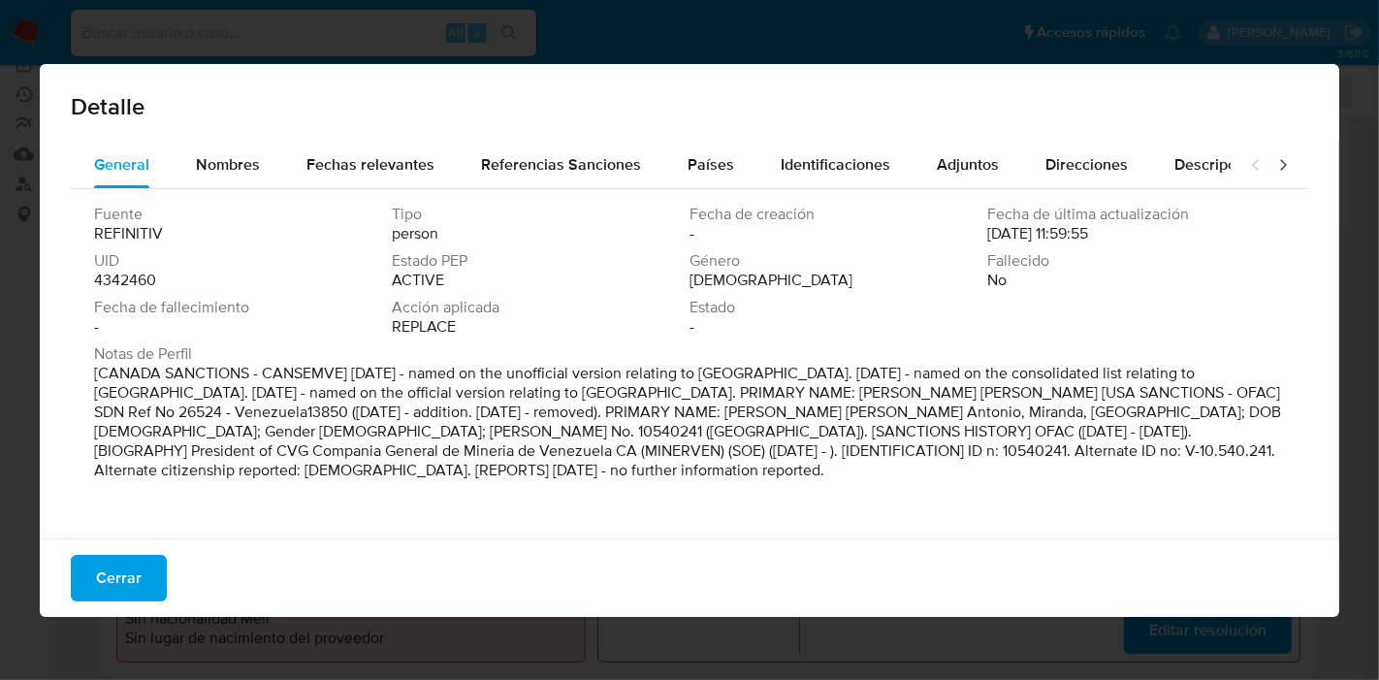
click at [168, 584] on div "Cerrar" at bounding box center [690, 577] width 1300 height 79
click at [131, 579] on span "Cerrar" at bounding box center [119, 578] width 46 height 43
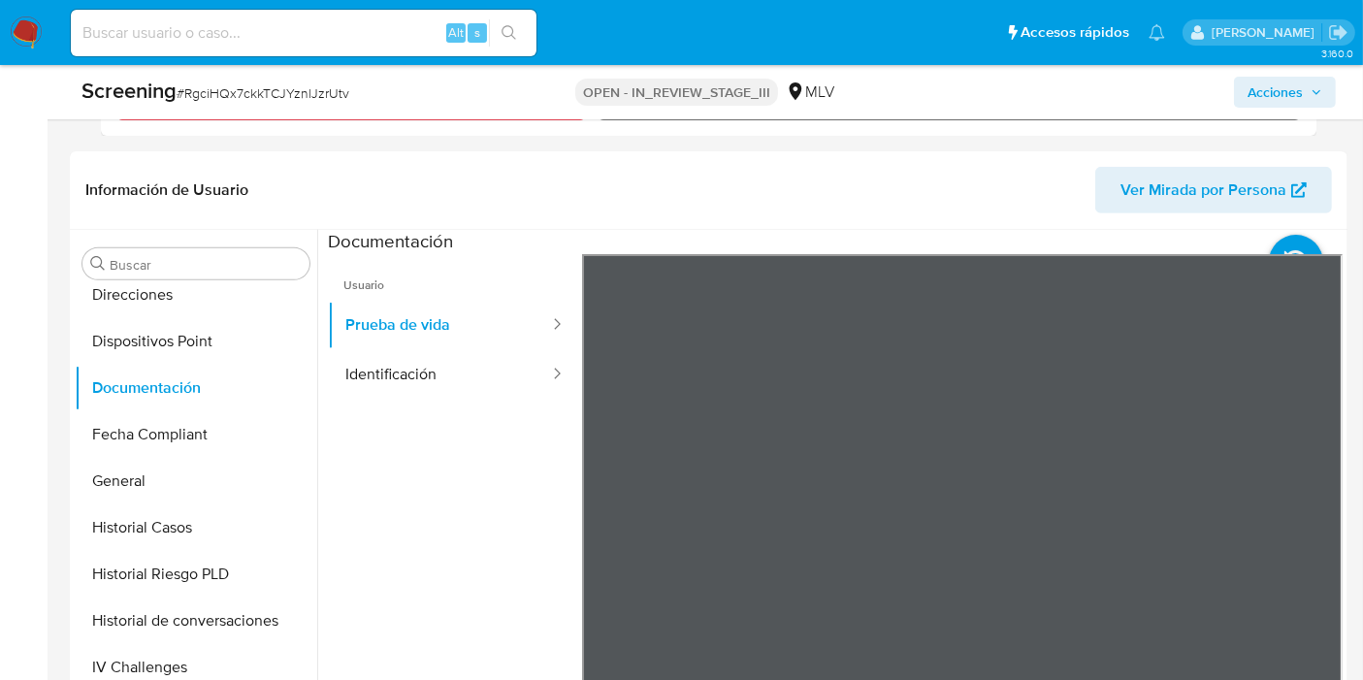
scroll to position [756, 0]
click at [200, 475] on button "General" at bounding box center [188, 482] width 227 height 47
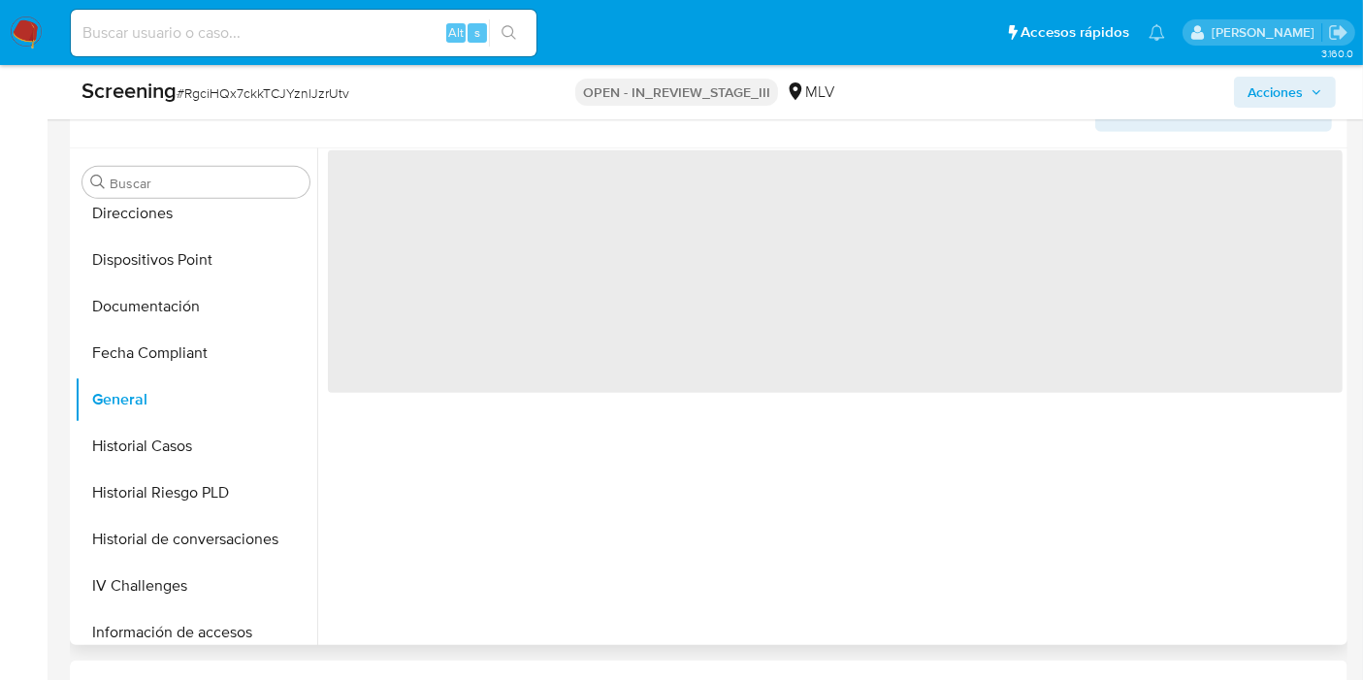
scroll to position [840, 0]
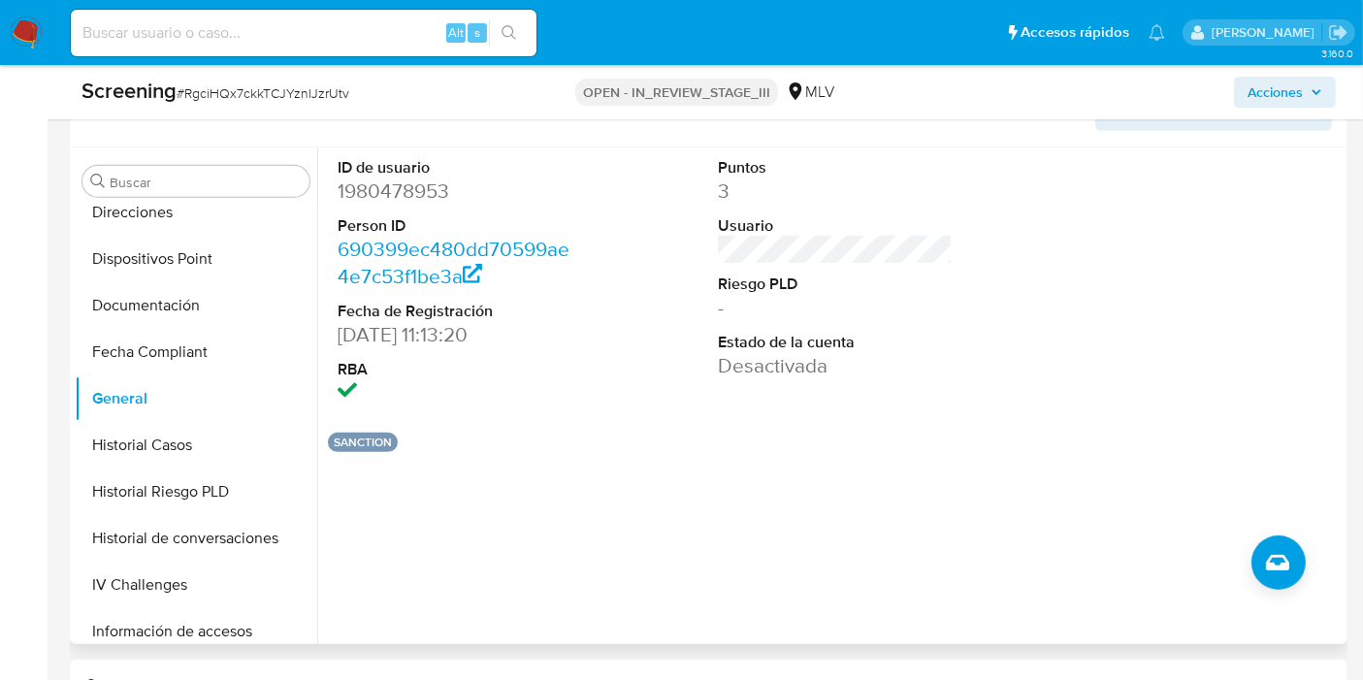
drag, startPoint x: 340, startPoint y: 328, endPoint x: 513, endPoint y: 333, distance: 172.7
click at [513, 333] on dd "08/09/2024 11:13:20" at bounding box center [454, 334] width 235 height 27
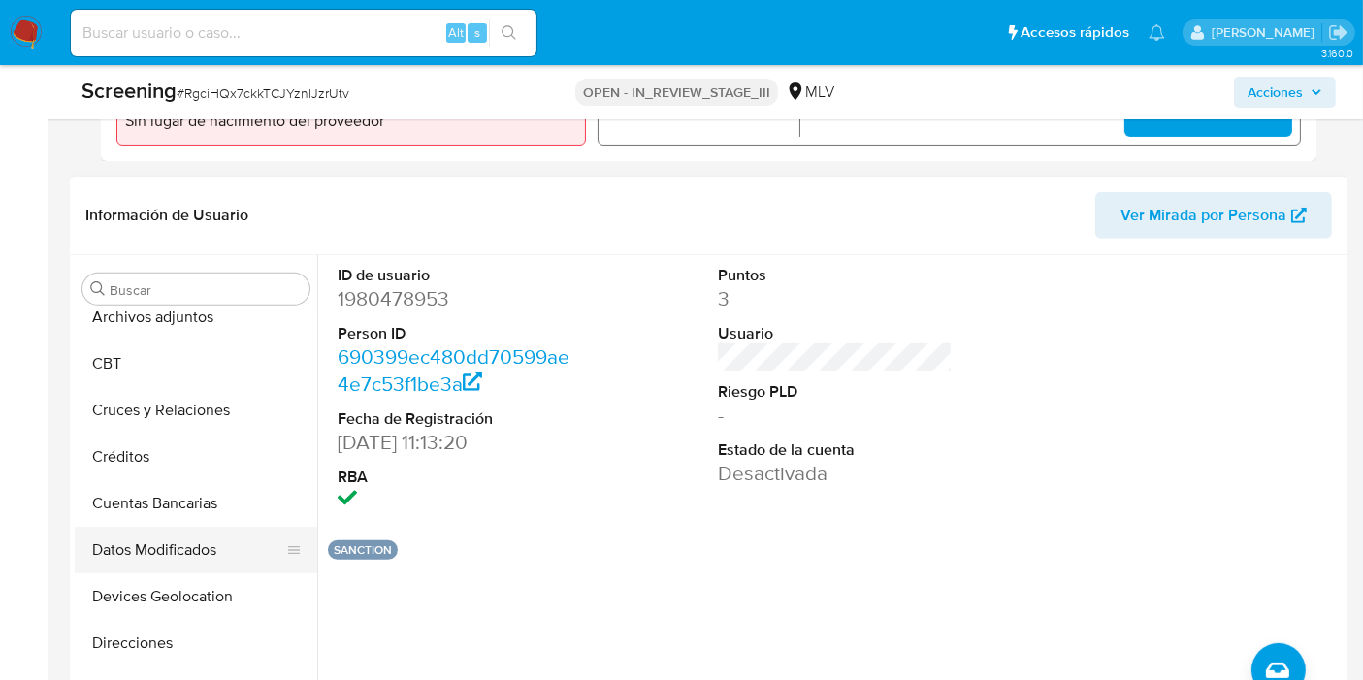
scroll to position [388, 0]
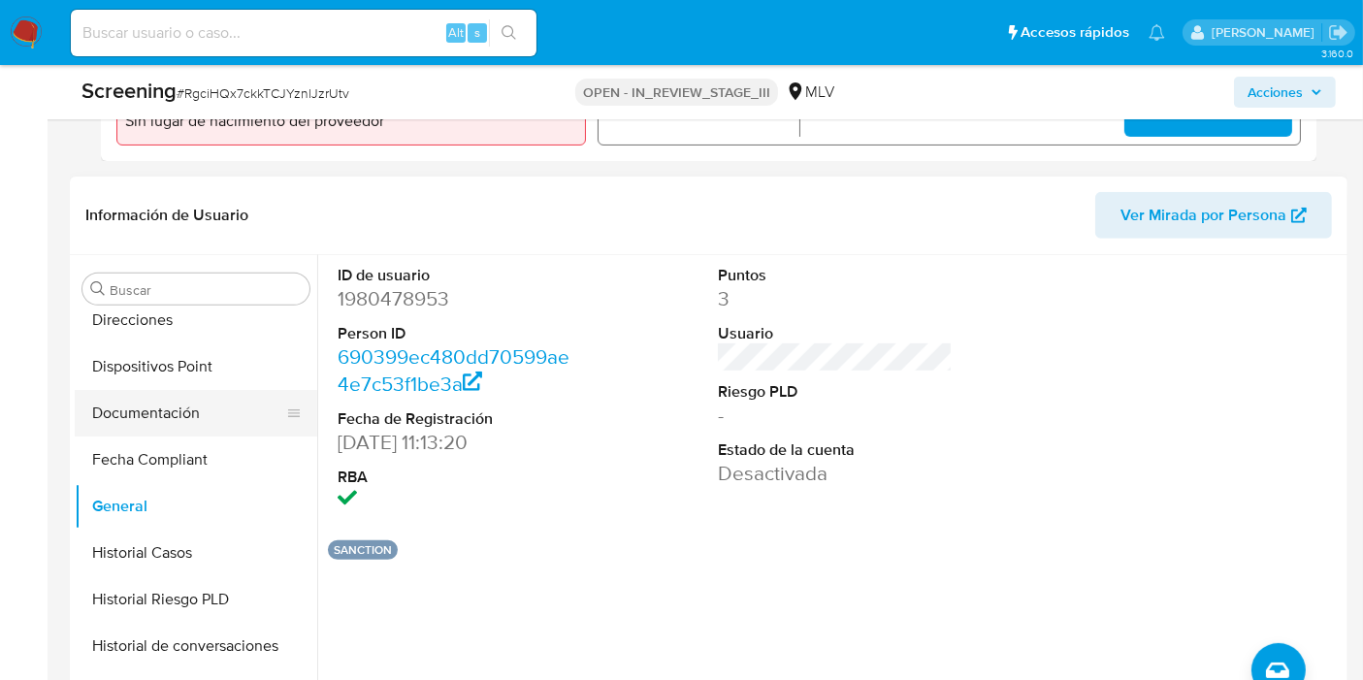
click at [189, 402] on button "Documentación" at bounding box center [188, 413] width 227 height 47
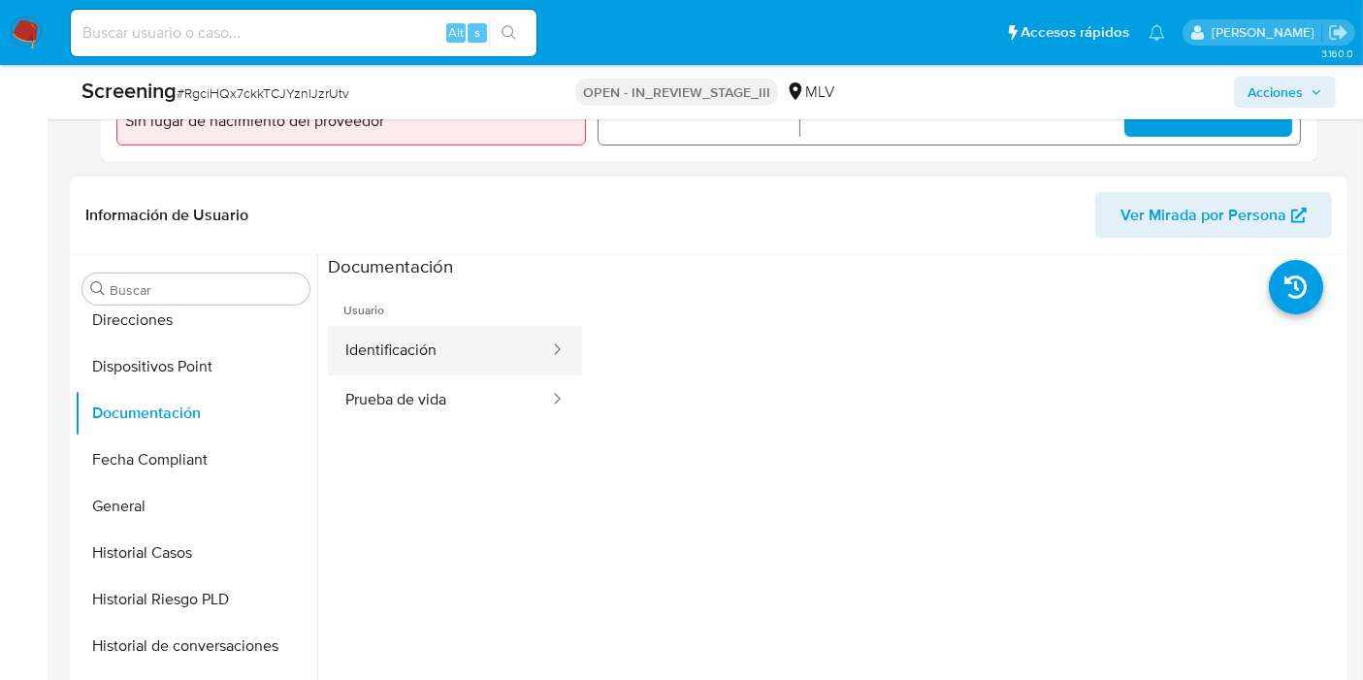
click at [514, 364] on button "Identificación" at bounding box center [439, 350] width 223 height 49
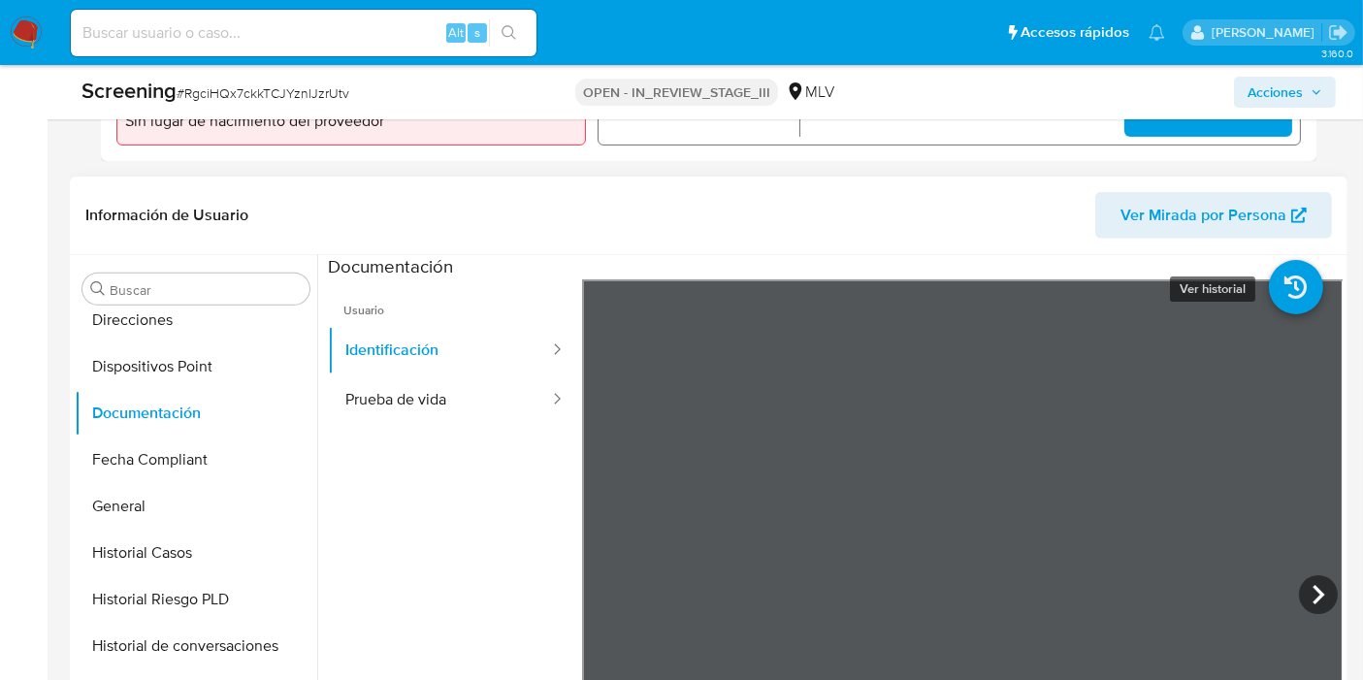
click at [1286, 278] on icon at bounding box center [1295, 287] width 54 height 54
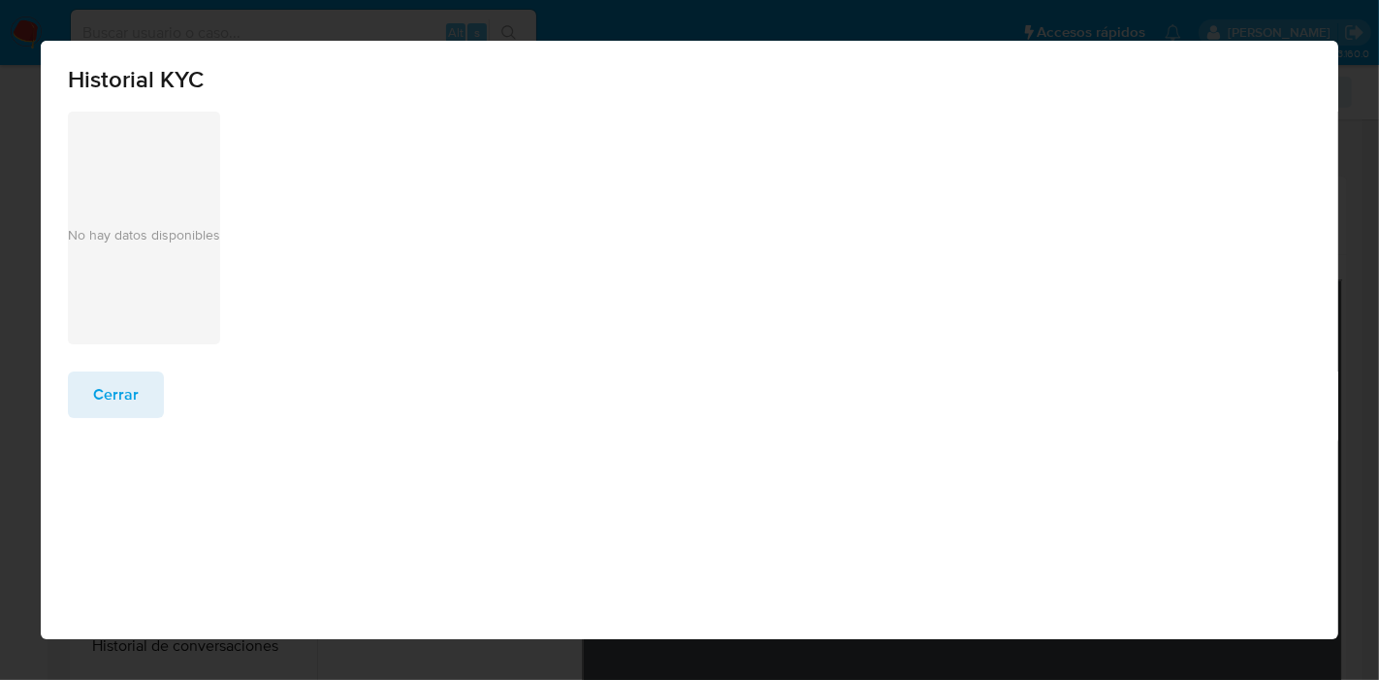
click at [111, 409] on span "Cerrar" at bounding box center [116, 394] width 46 height 43
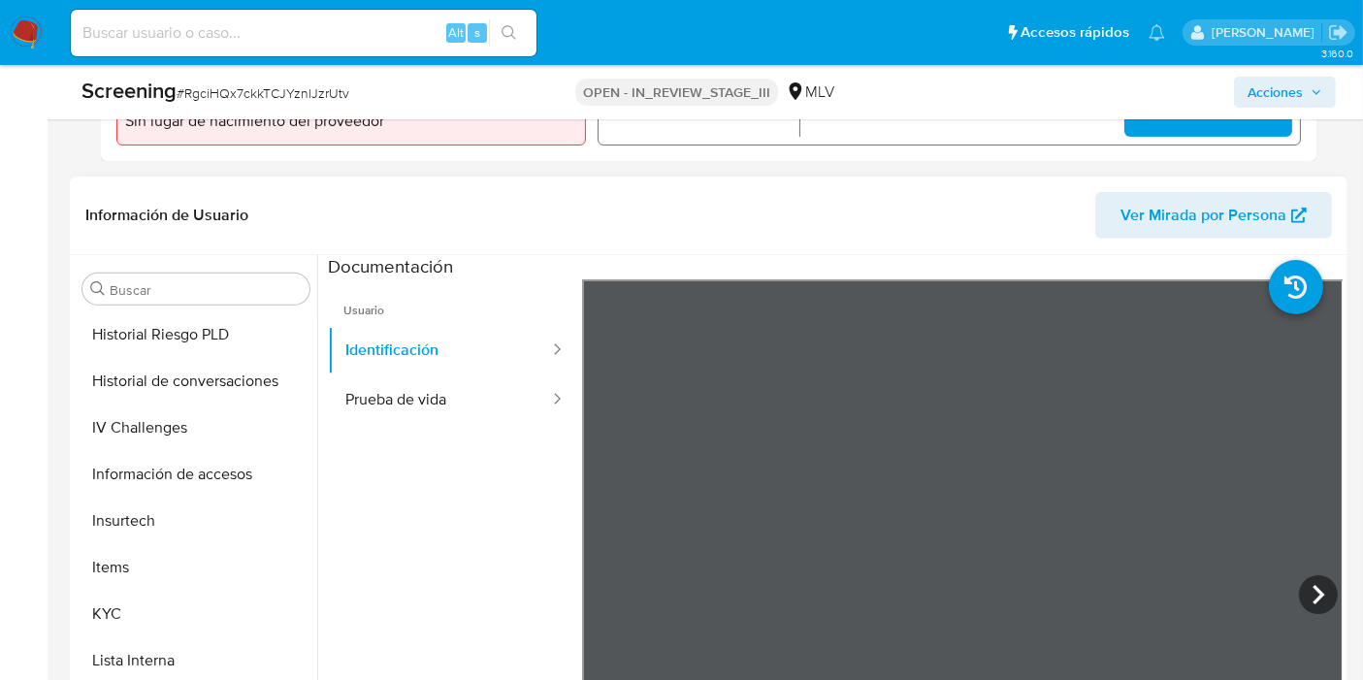
scroll to position [819, 0]
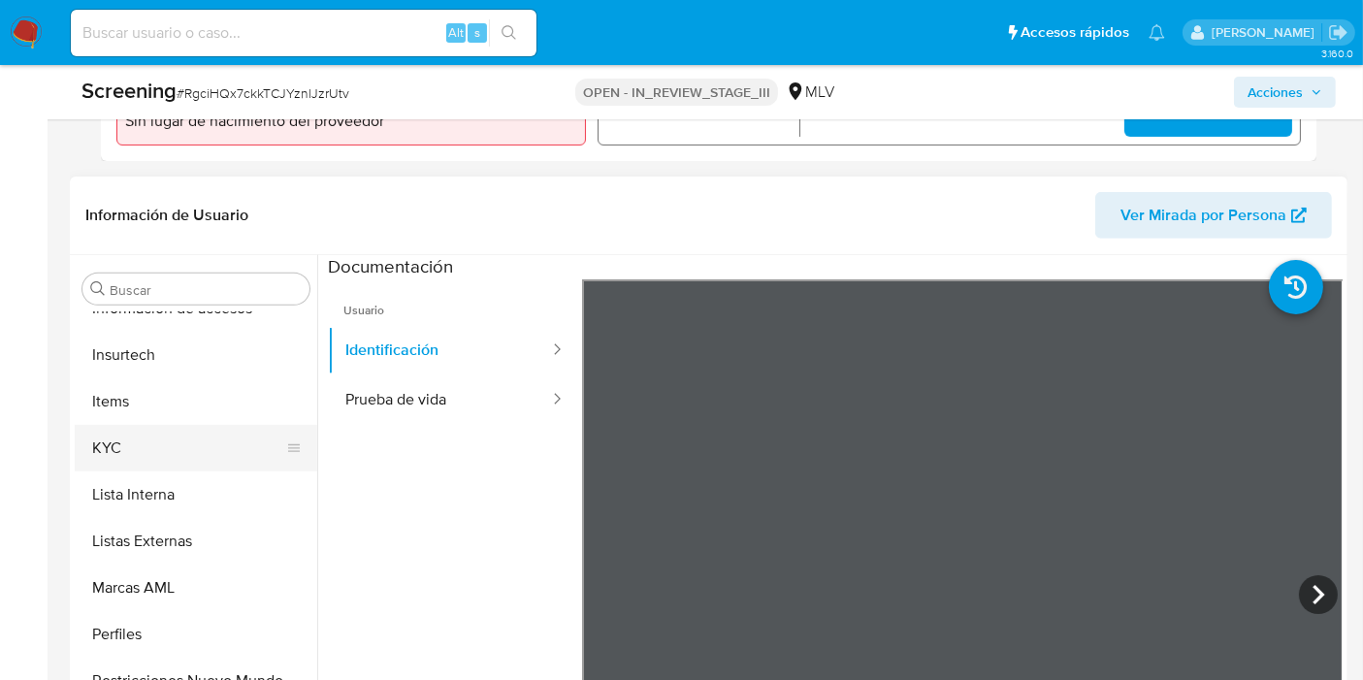
click at [144, 444] on button "KYC" at bounding box center [188, 448] width 227 height 47
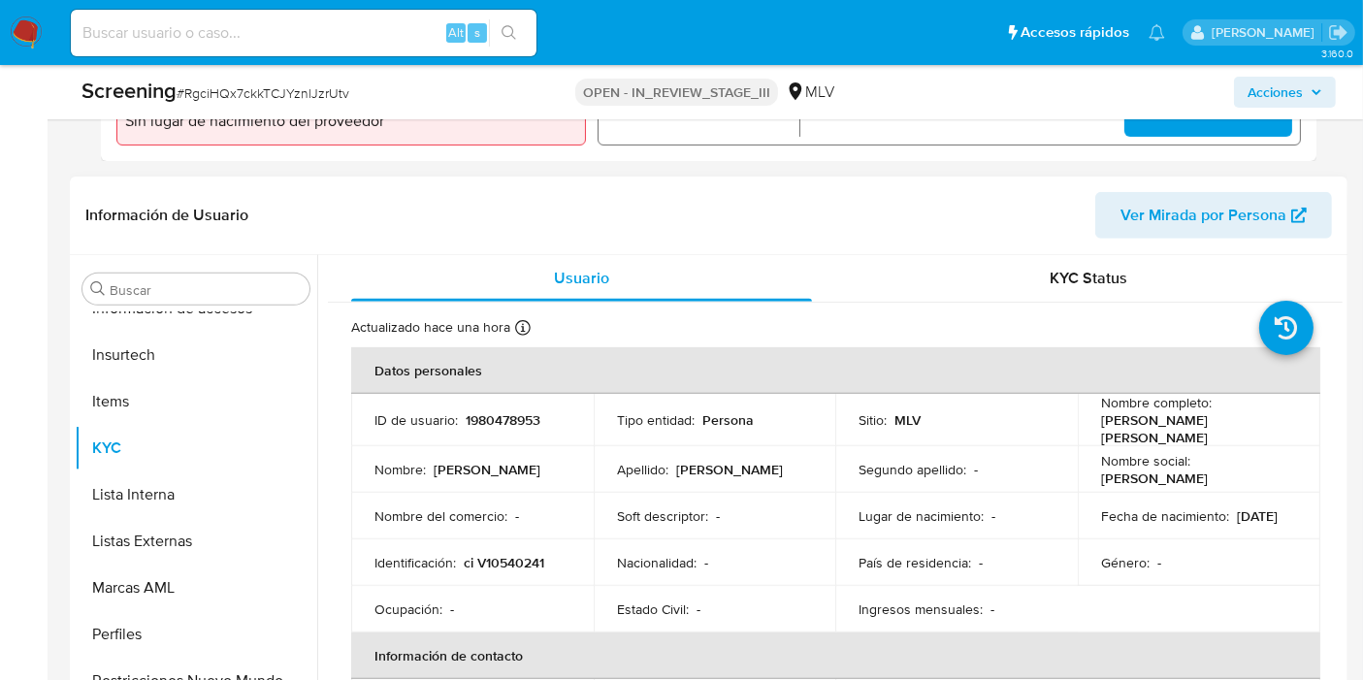
click at [1288, 294] on li at bounding box center [1279, 327] width 67 height 67
click at [1081, 276] on span "KYC Status" at bounding box center [1089, 278] width 78 height 22
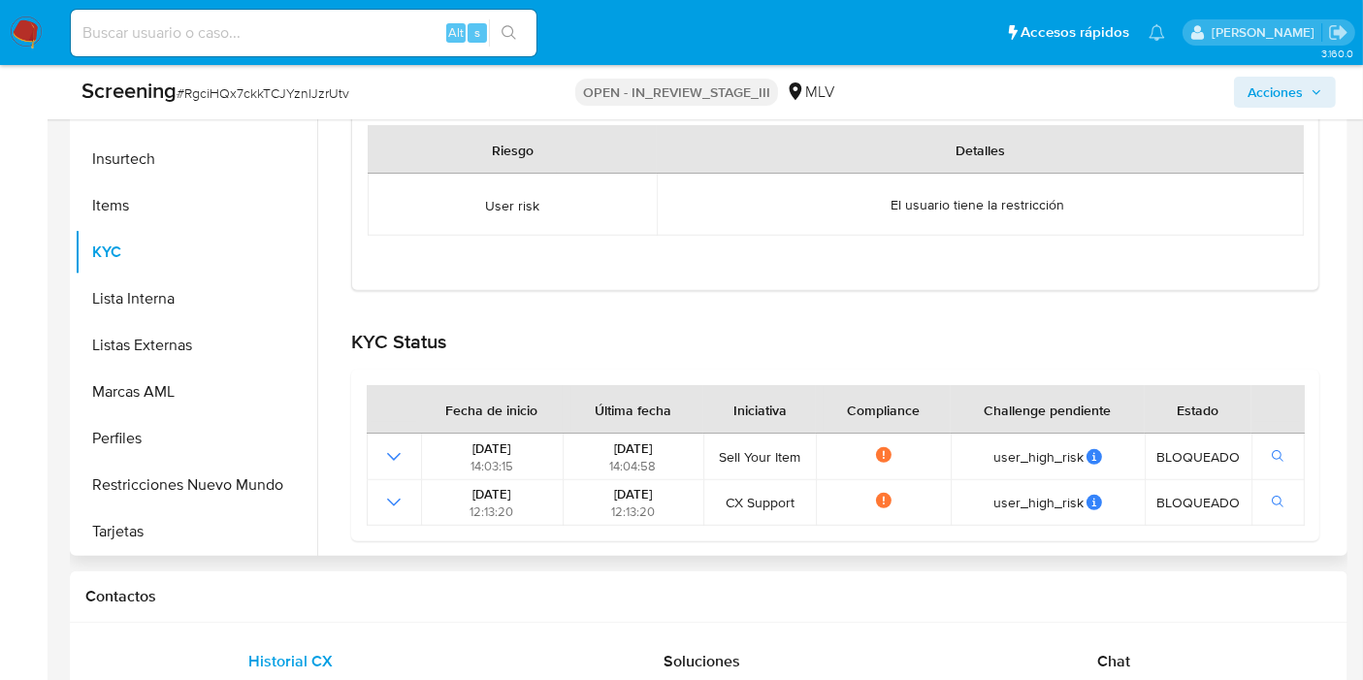
scroll to position [947, 0]
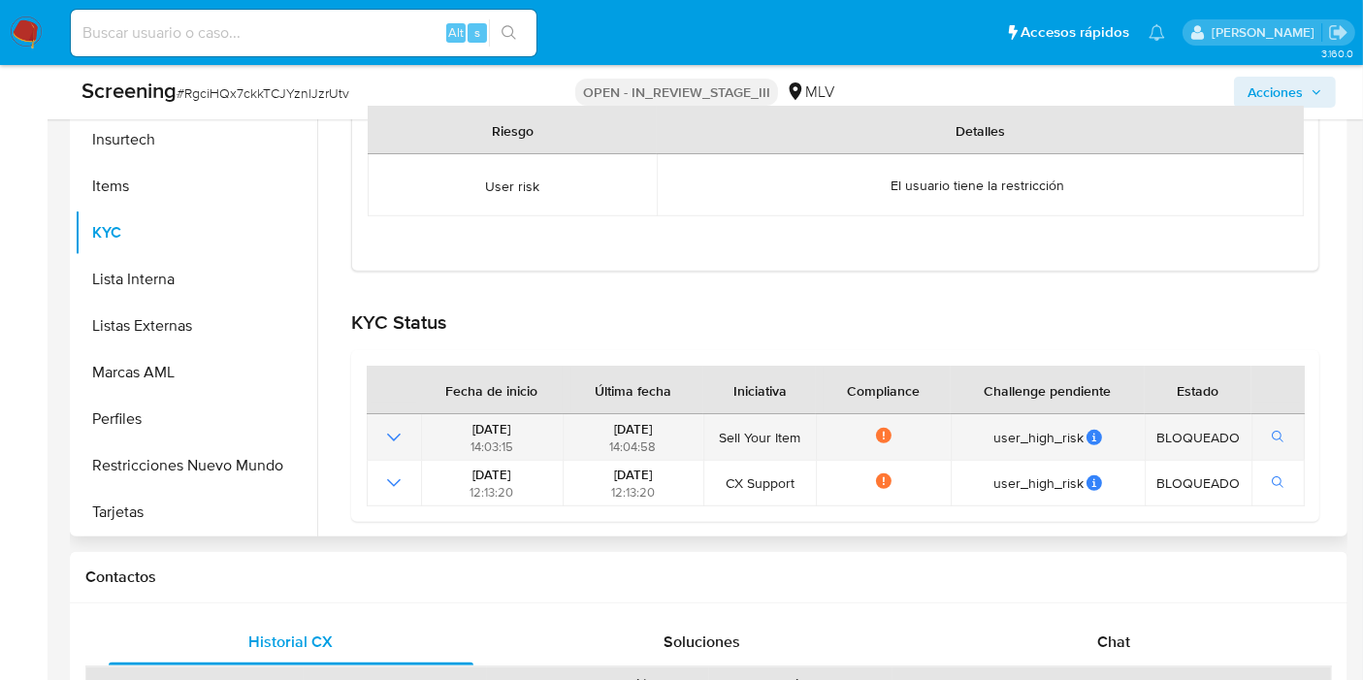
click at [771, 441] on span "Sell Your Item" at bounding box center [760, 437] width 100 height 17
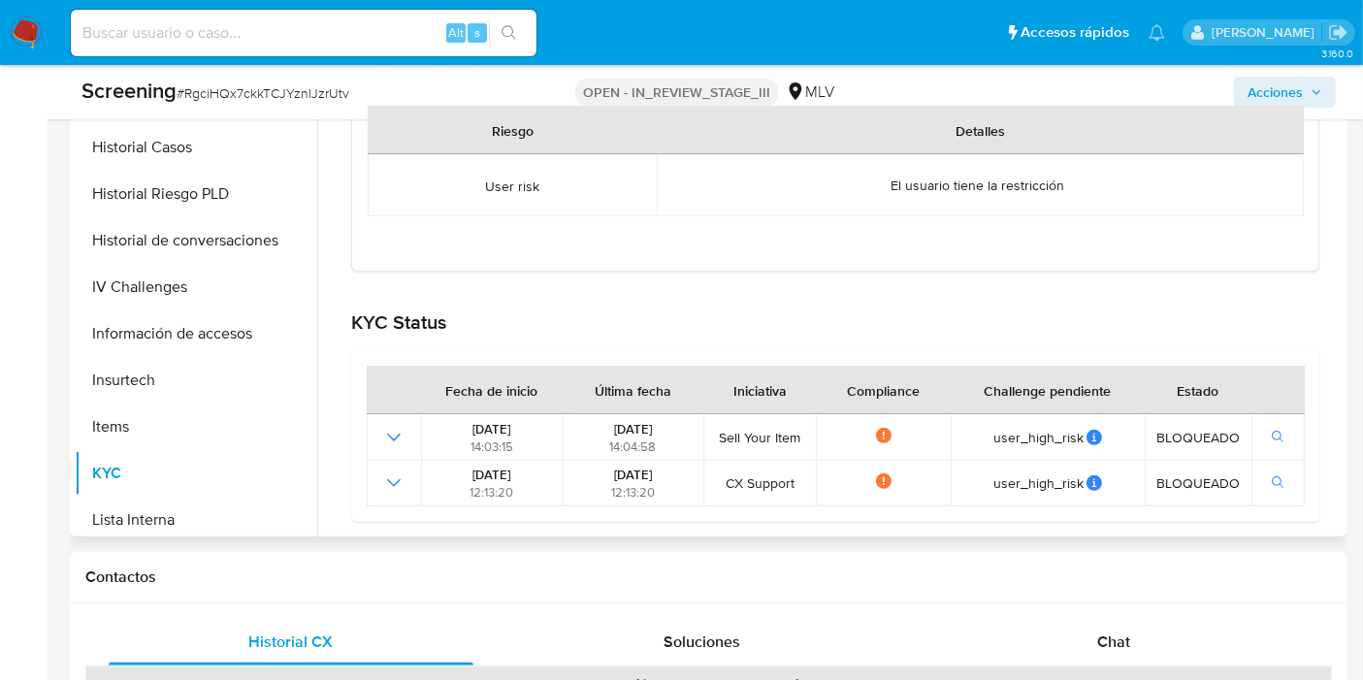
scroll to position [496, 0]
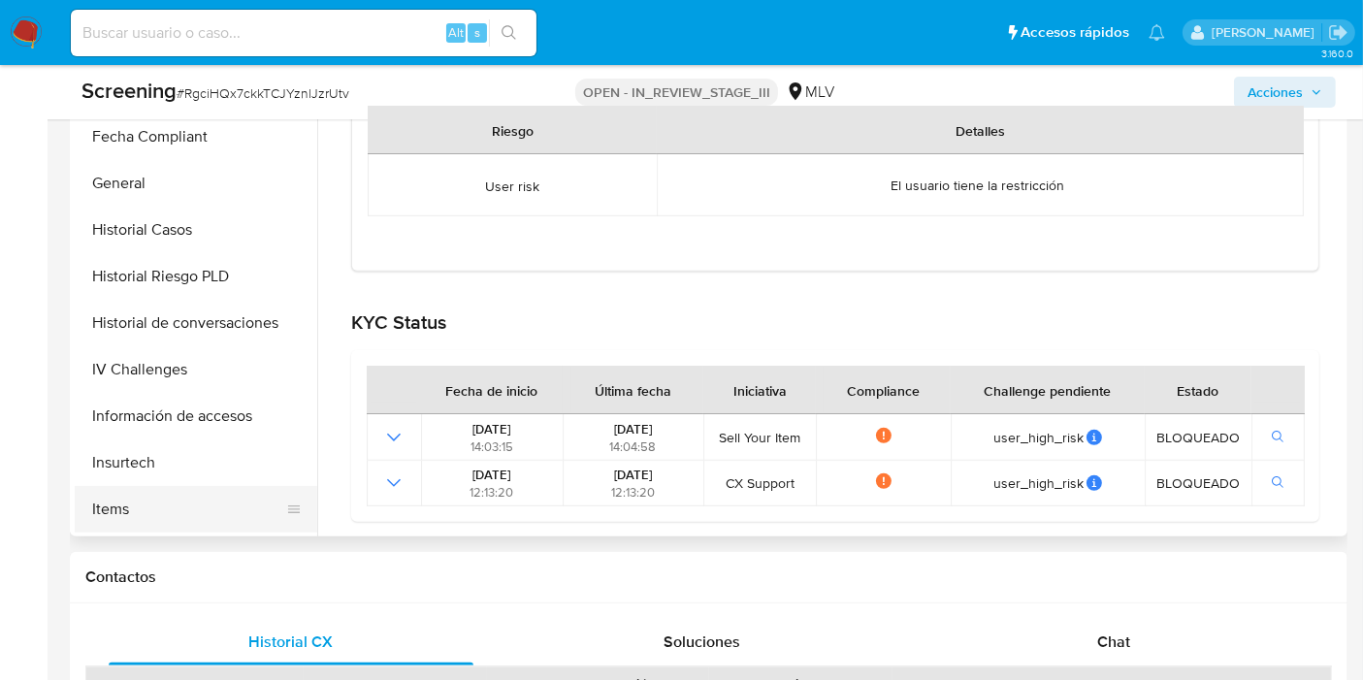
click at [153, 521] on button "Items" at bounding box center [188, 509] width 227 height 47
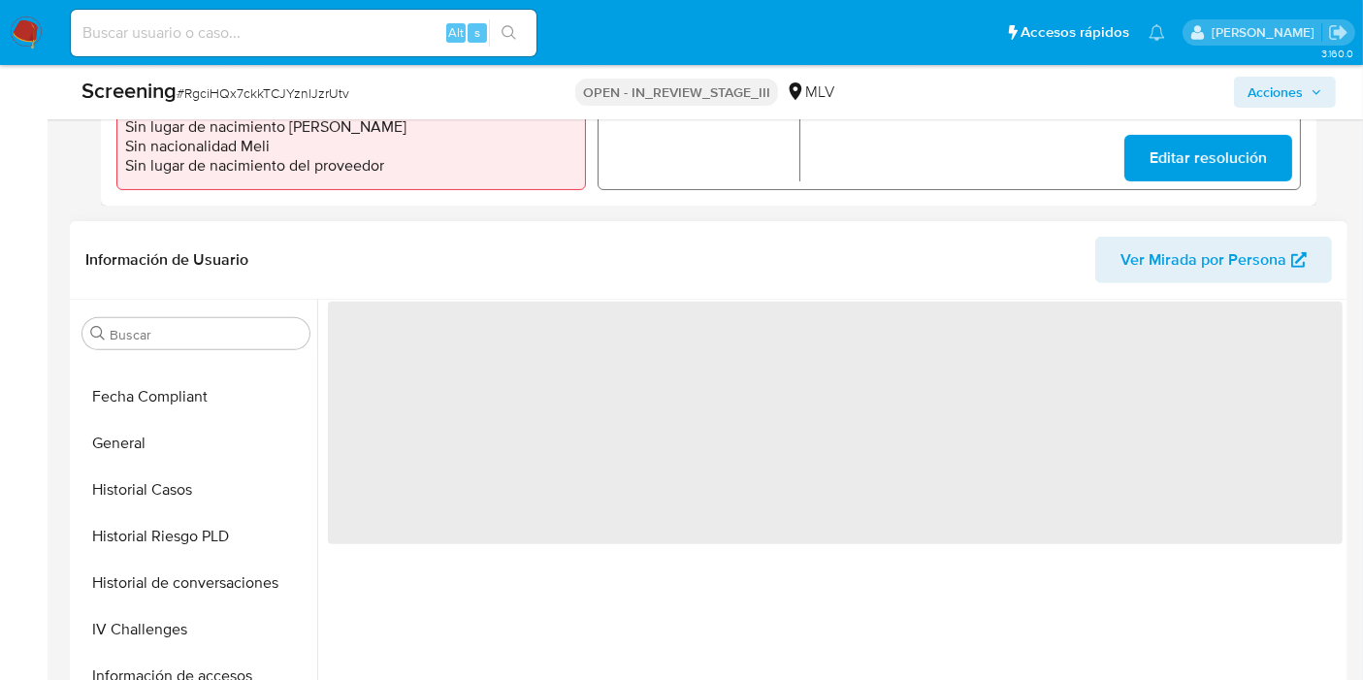
scroll to position [625, 0]
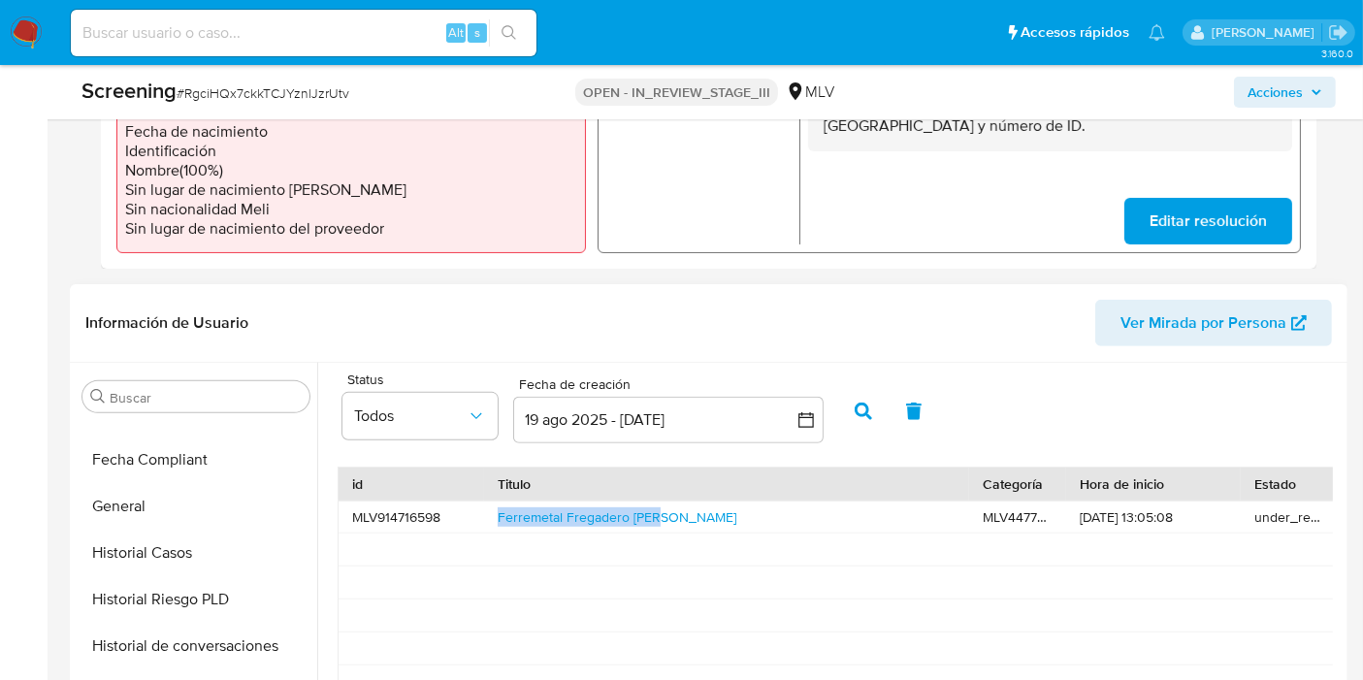
drag, startPoint x: 712, startPoint y: 507, endPoint x: 460, endPoint y: 511, distance: 252.2
click at [460, 511] on div "MLV914716598 Ferremetal Fregadero Tope MLV447730 18/09/2025 13:05:08 under_revi…" at bounding box center [1375, 517] width 2075 height 32
copy div "Ferremetal Fregadero Tope"
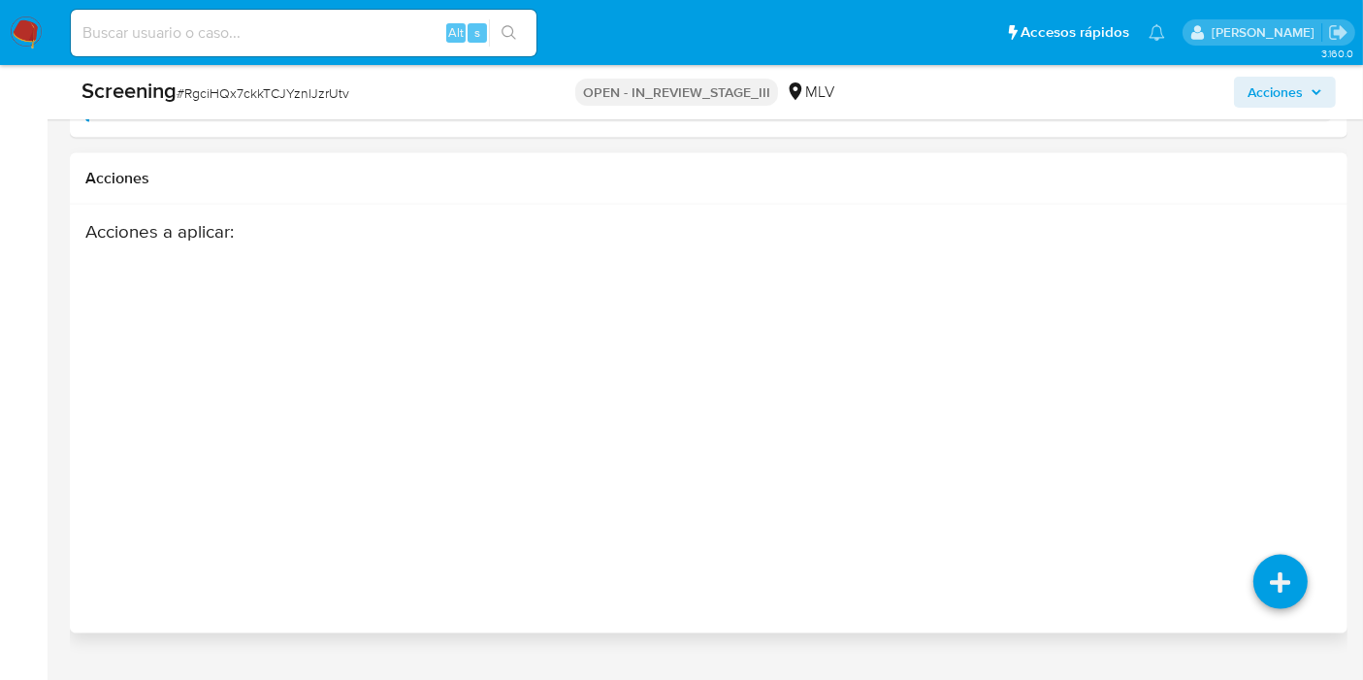
scroll to position [2848, 0]
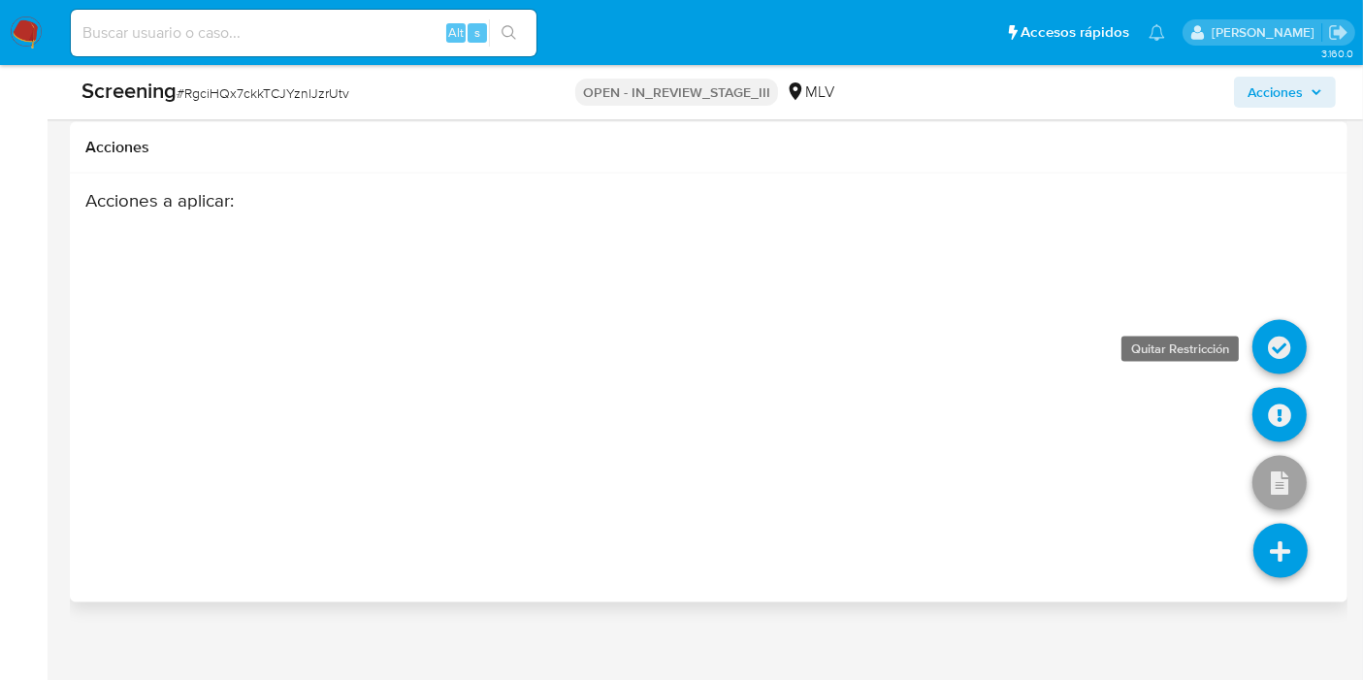
click at [1282, 357] on icon at bounding box center [1279, 347] width 54 height 54
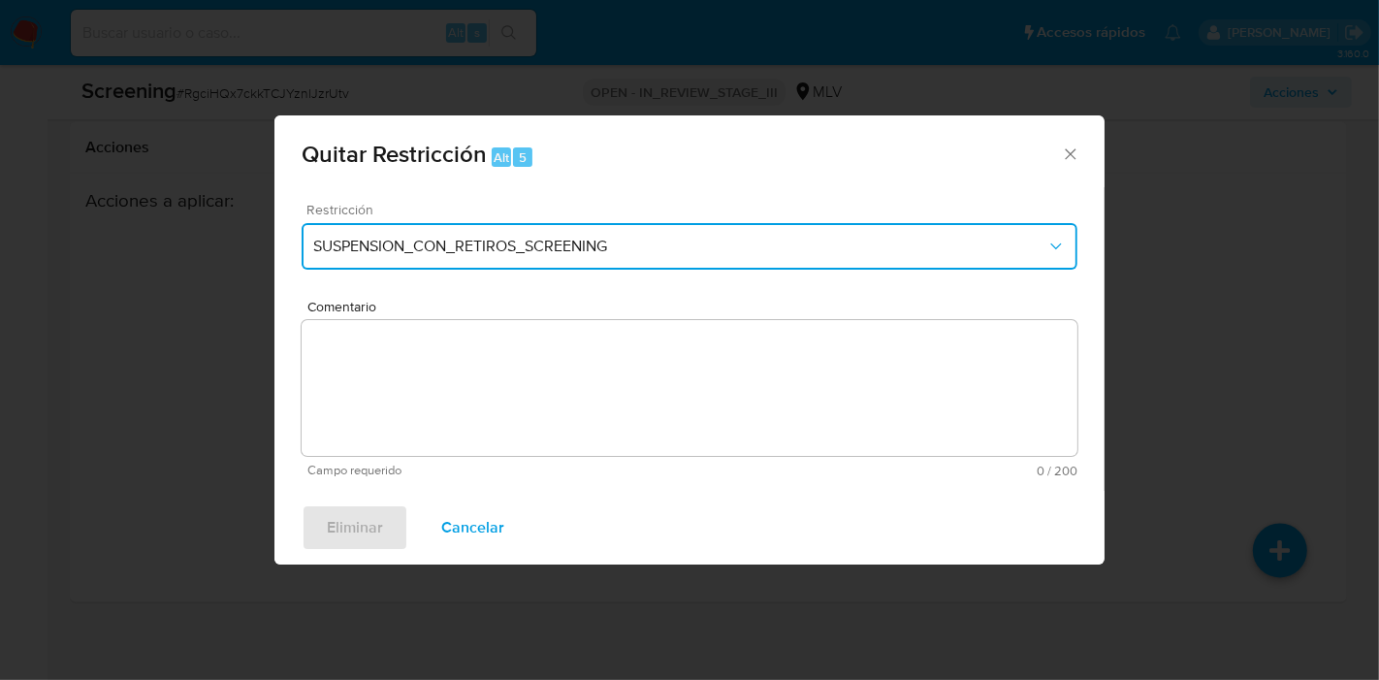
click at [506, 266] on button "SUSPENSION_CON_RETIROS_SCREENING" at bounding box center [690, 246] width 776 height 47
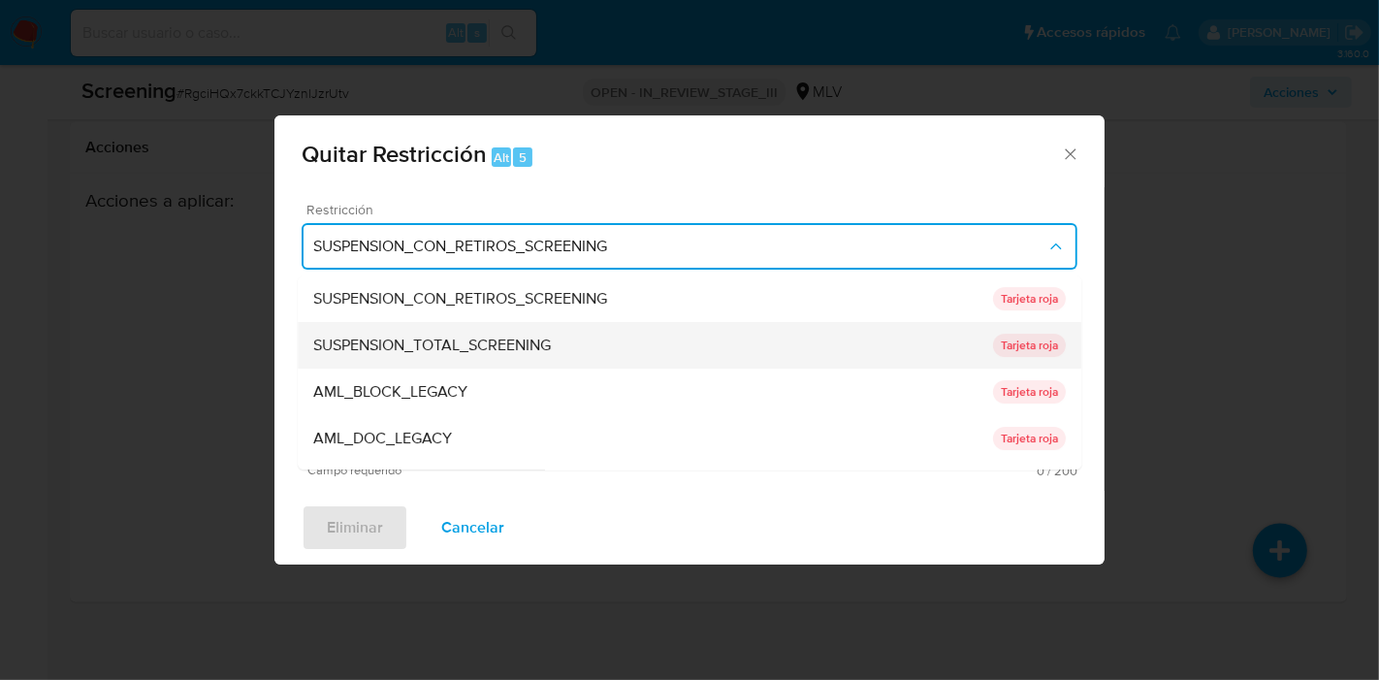
click at [601, 337] on div "SUSPENSION_TOTAL_SCREENING" at bounding box center [653, 345] width 680 height 47
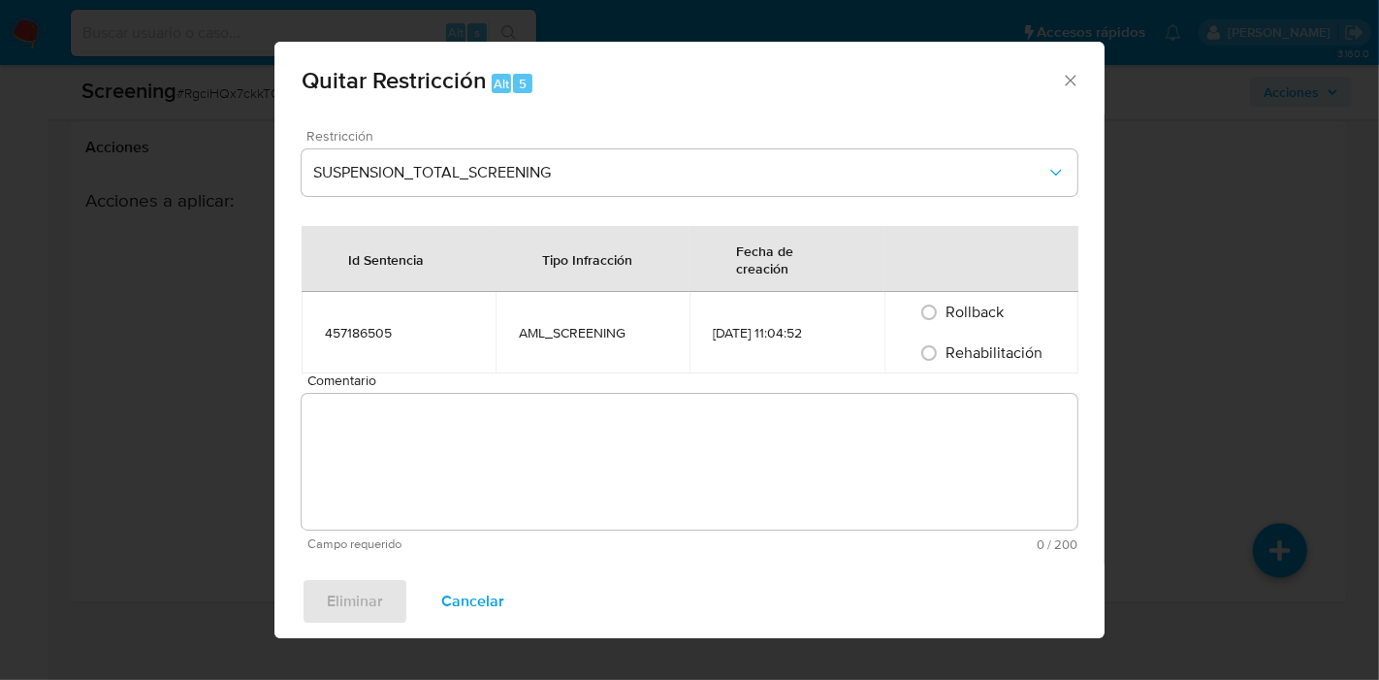
click at [1006, 353] on span "Rehabilitación" at bounding box center [995, 352] width 97 height 22
click at [945, 353] on input "Rehabilitación" at bounding box center [929, 352] width 31 height 31
radio input "true"
click at [935, 438] on textarea "Comentario" at bounding box center [690, 462] width 776 height 136
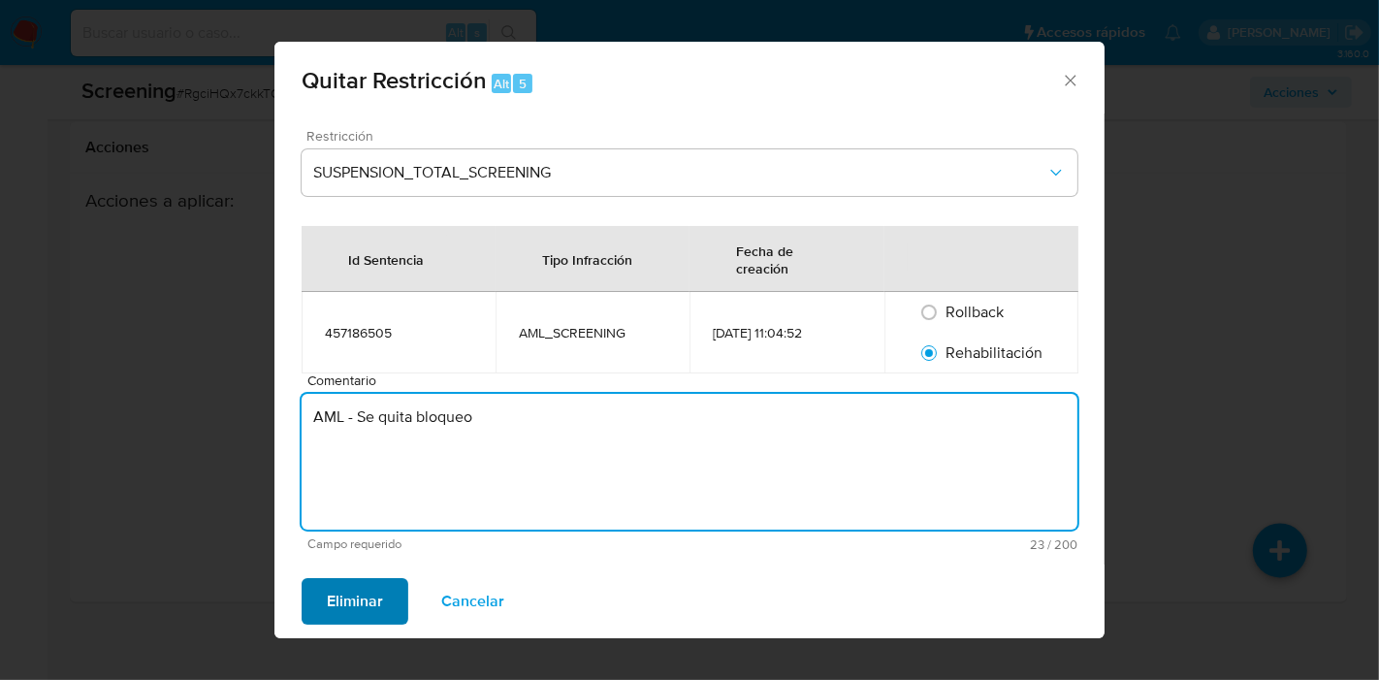
type textarea "AML - Se quita bloqueo"
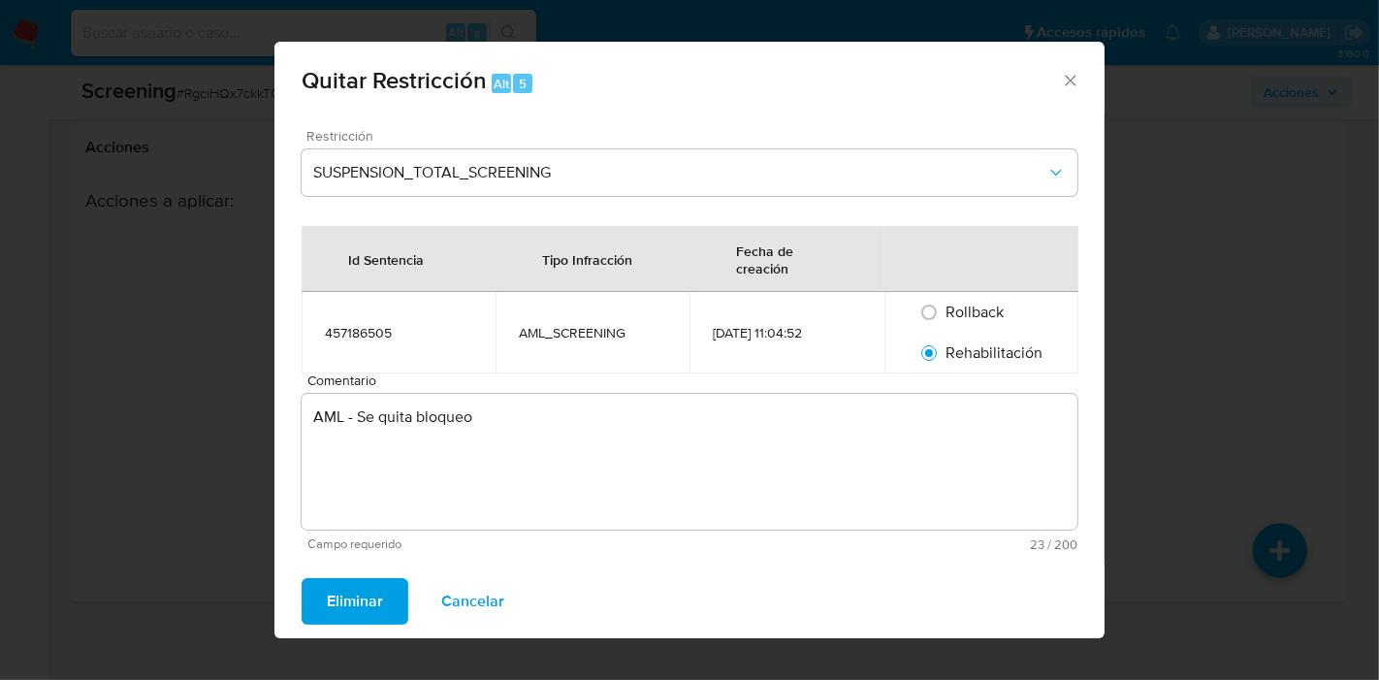
click at [311, 610] on button "Eliminar" at bounding box center [355, 601] width 107 height 47
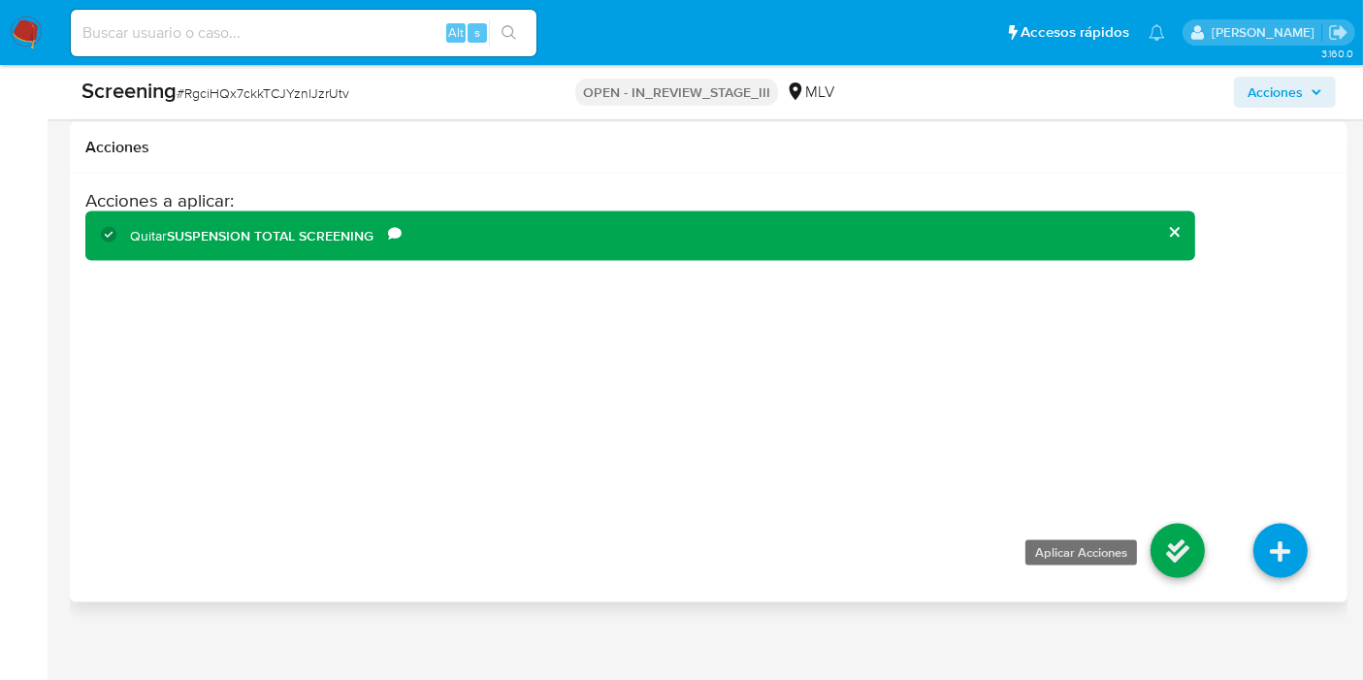
click at [1163, 524] on icon at bounding box center [1177, 551] width 54 height 54
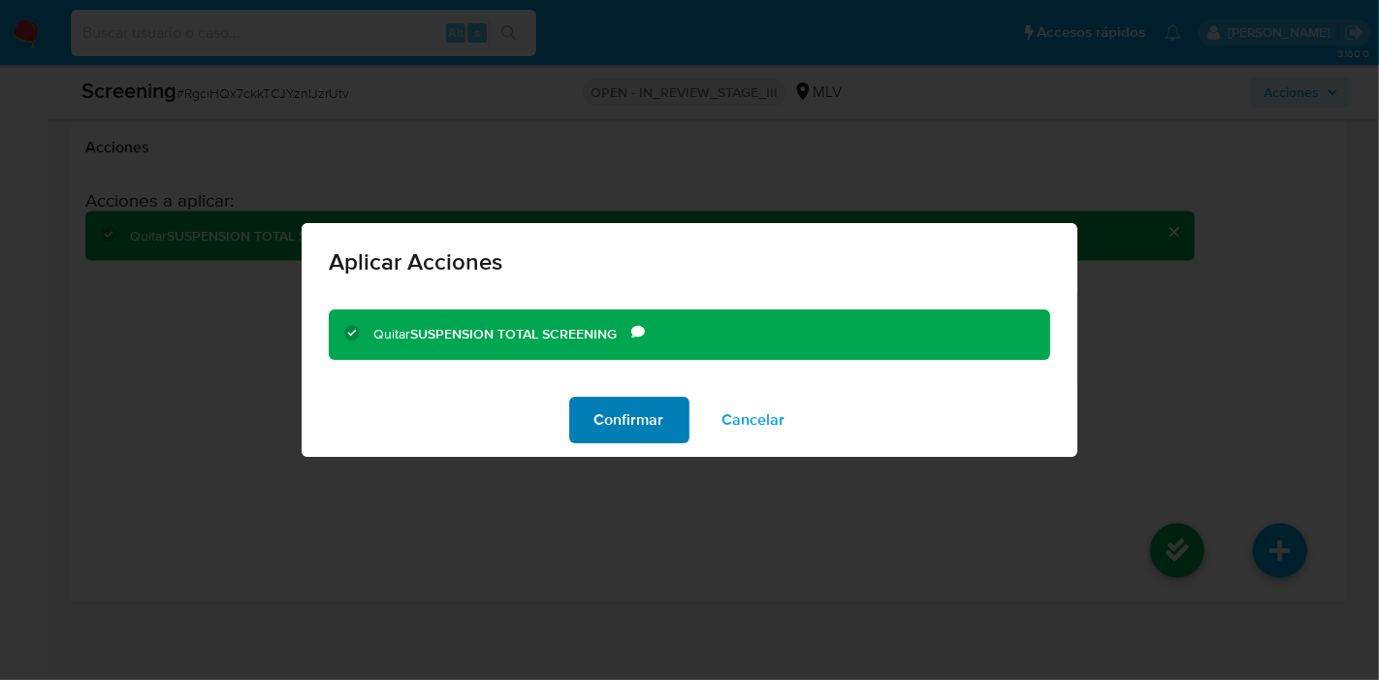
click at [650, 405] on span "Confirmar" at bounding box center [629, 420] width 70 height 43
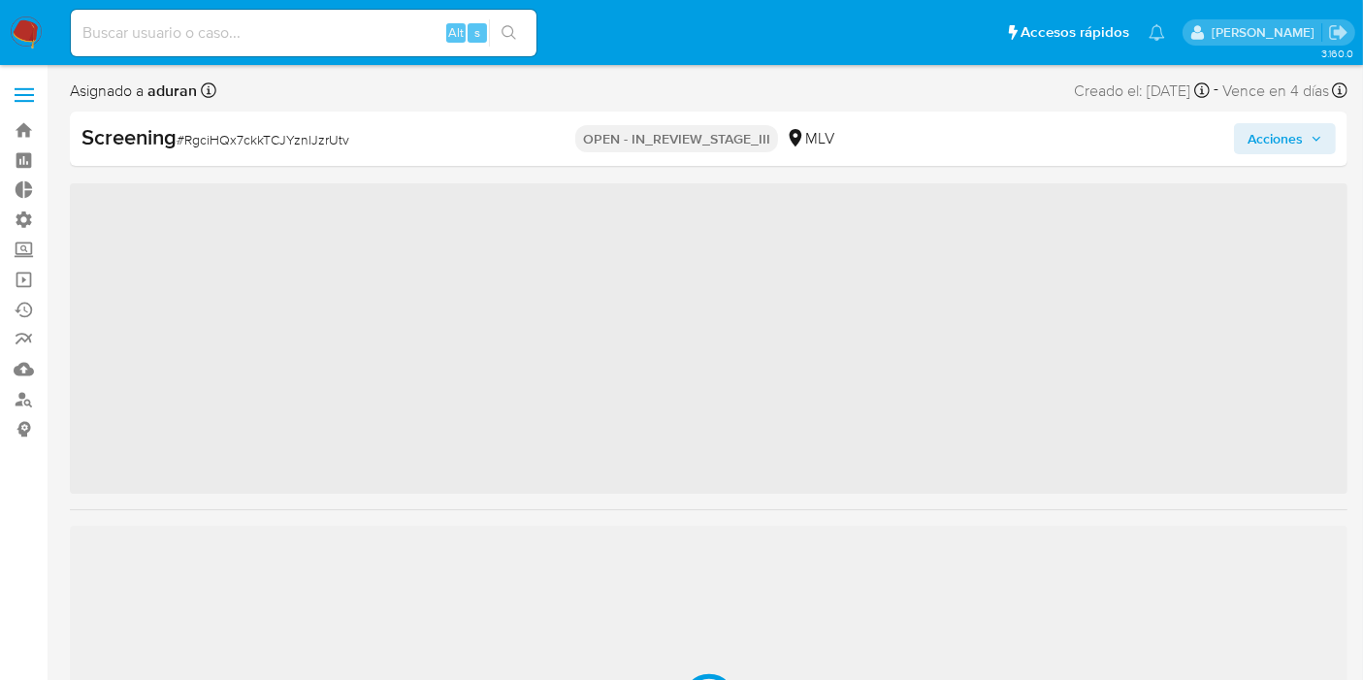
scroll to position [819, 0]
select select "10"
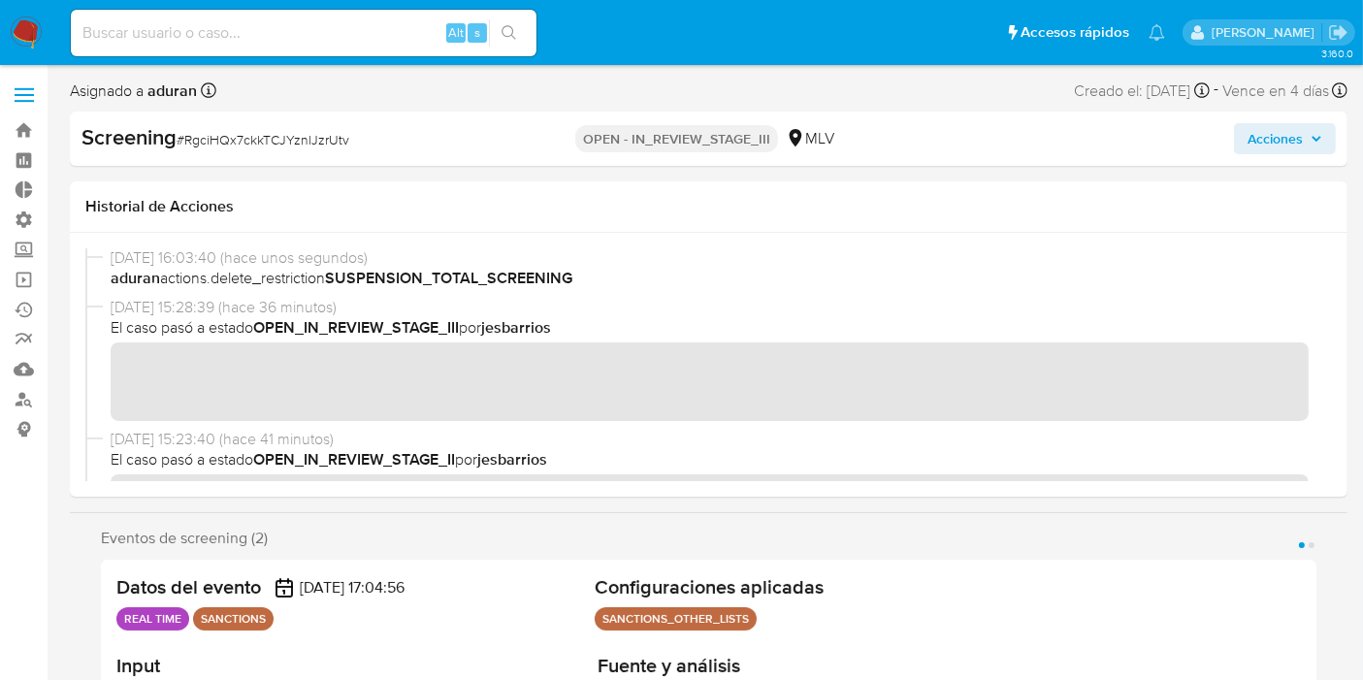
scroll to position [0, 0]
click at [1292, 136] on span "Acciones" at bounding box center [1274, 138] width 55 height 31
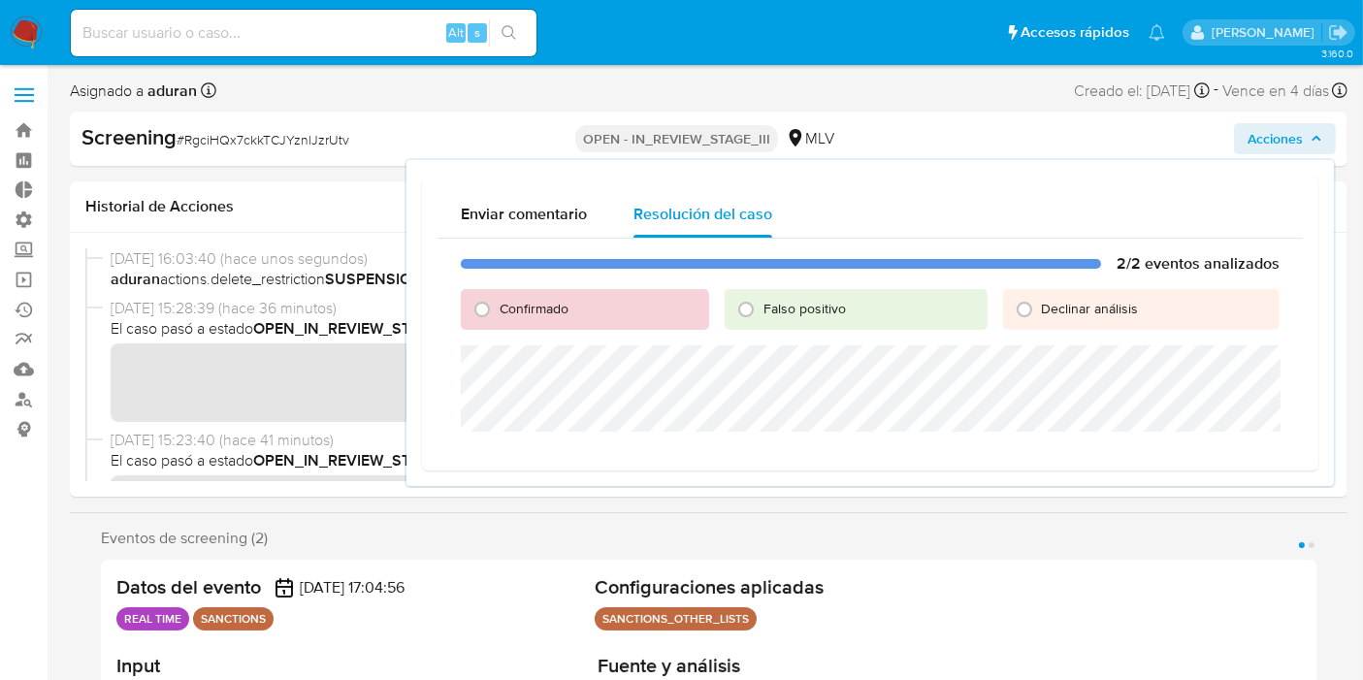
click at [501, 314] on span "Confirmado" at bounding box center [533, 308] width 69 height 19
click at [498, 314] on input "Confirmado" at bounding box center [481, 309] width 31 height 31
radio input "true"
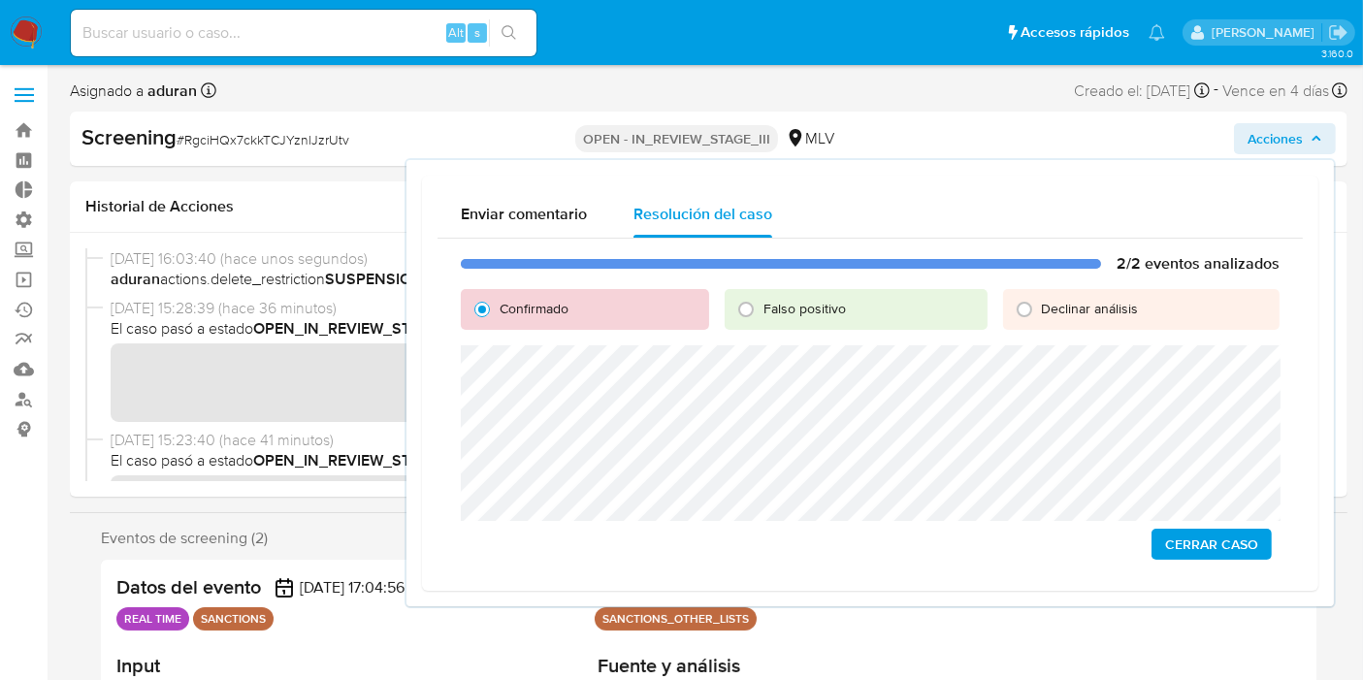
click at [1183, 543] on span "Cerrar Caso" at bounding box center [1211, 543] width 93 height 27
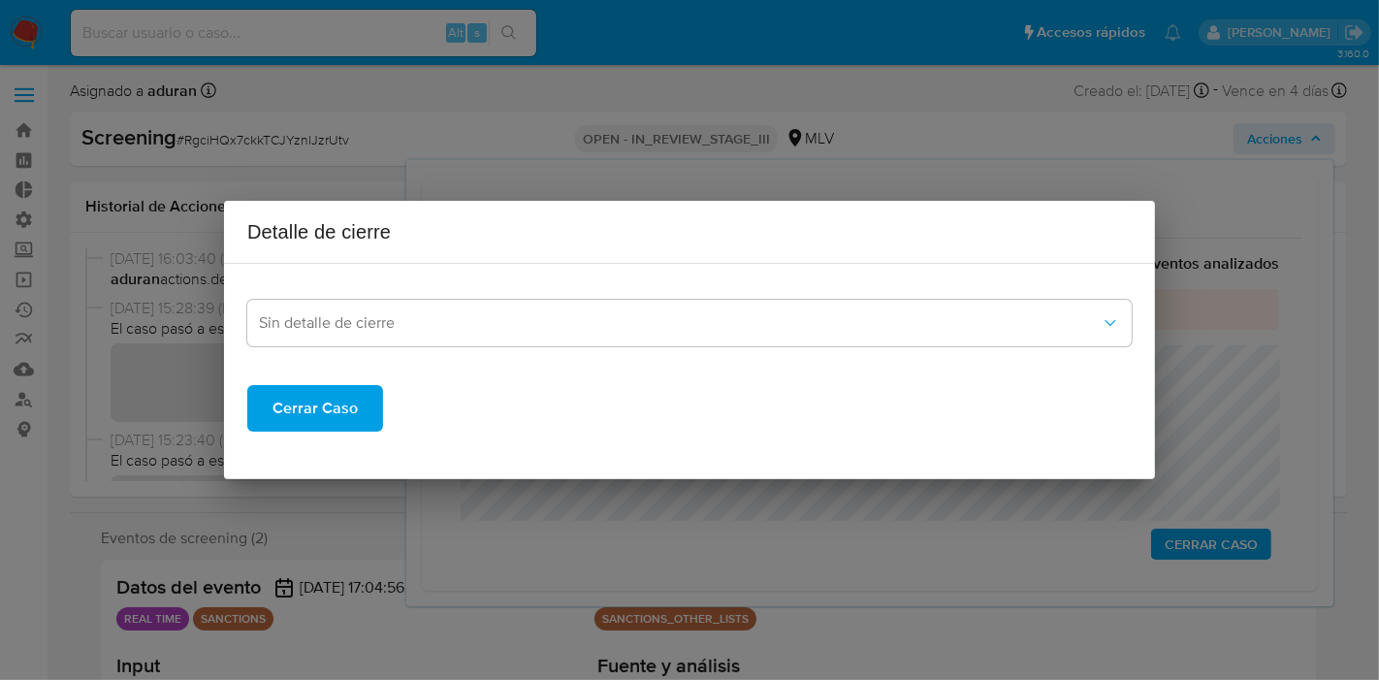
click at [291, 420] on span "Cerrar Caso" at bounding box center [315, 408] width 85 height 43
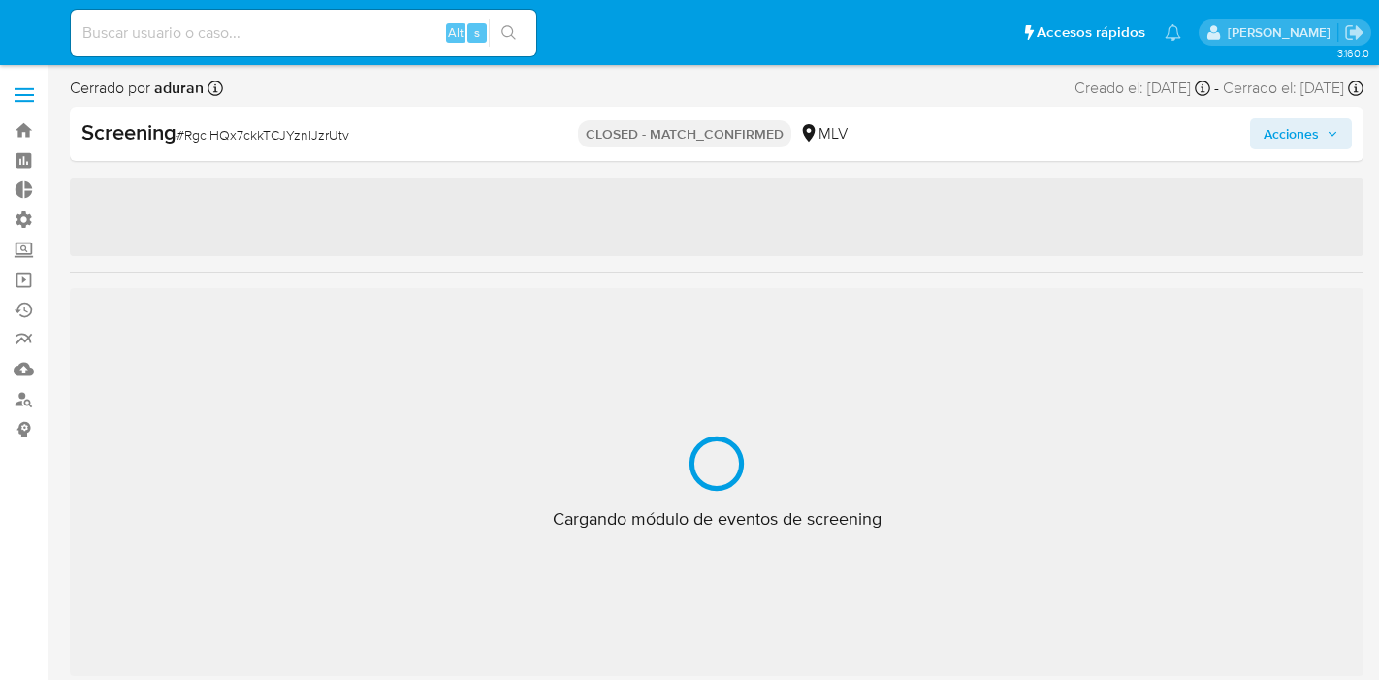
select select "10"
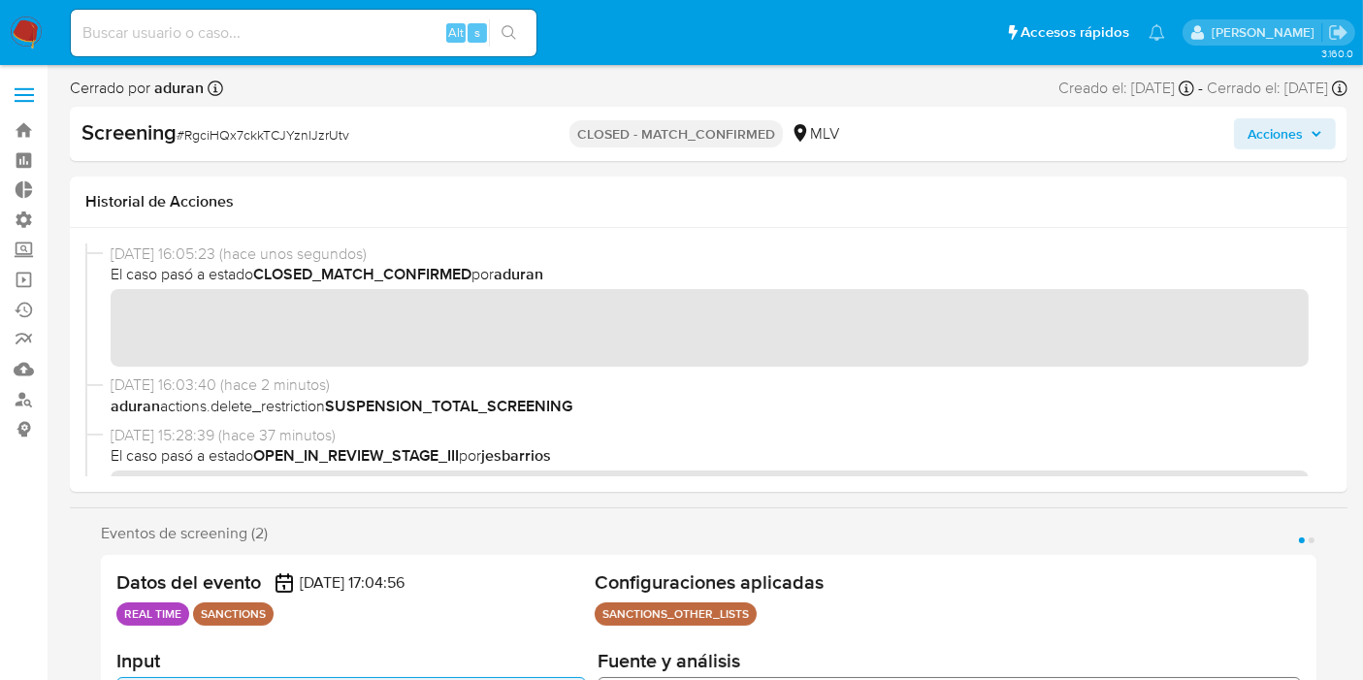
scroll to position [819, 0]
